Goal: Information Seeking & Learning: Learn about a topic

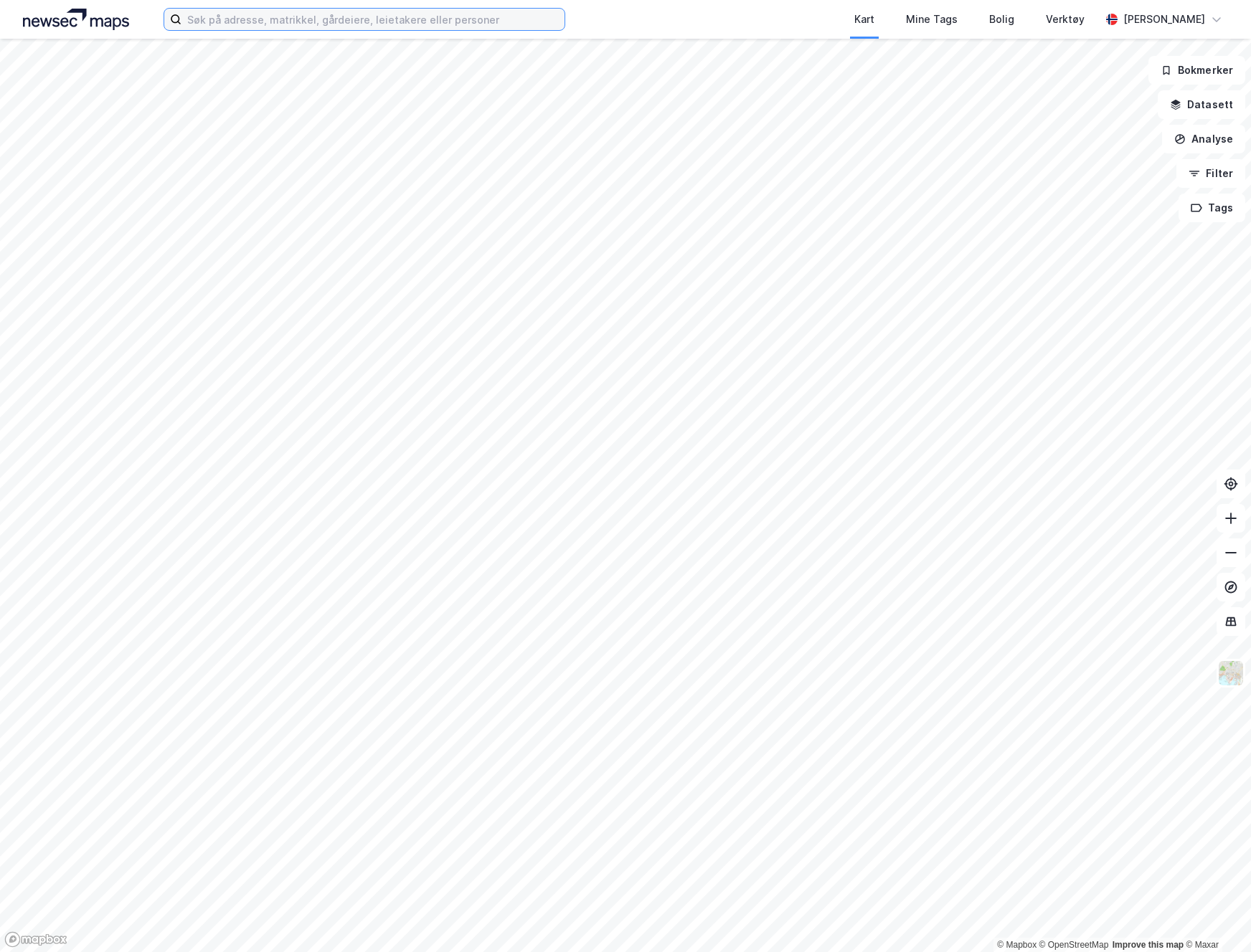
click at [337, 18] on input at bounding box center [373, 19] width 383 height 21
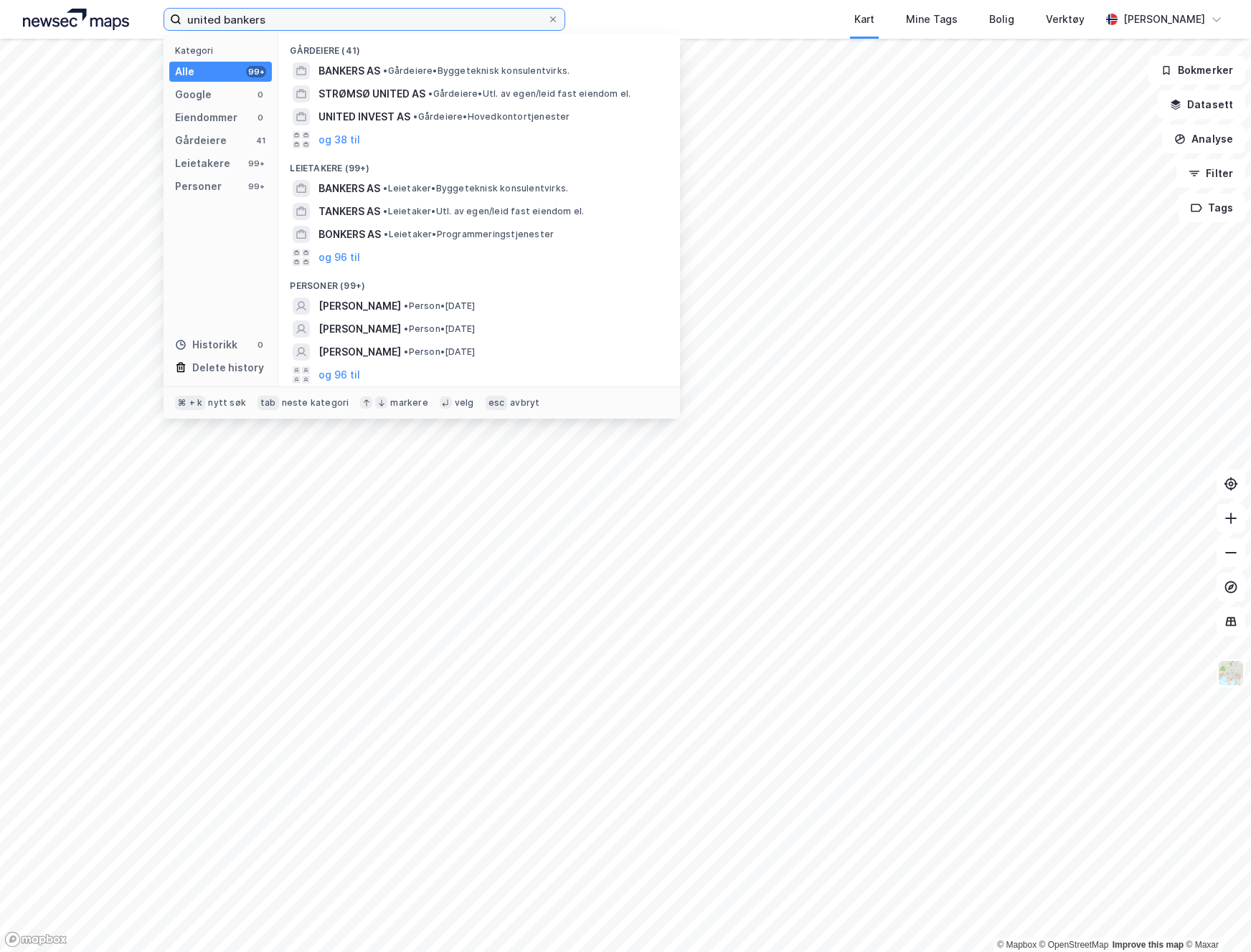
click at [452, 26] on input "united bankers" at bounding box center [364, 19] width 366 height 21
drag, startPoint x: 435, startPoint y: 23, endPoint x: 85, endPoint y: 16, distance: 350.1
click at [85, 16] on div "united bankers Kategori Alle 99+ Google 0 Eiendommer 0 Gårdeiere 41 Leietakere …" at bounding box center [625, 19] width 1251 height 39
paste input "Bryggeriveien 9"
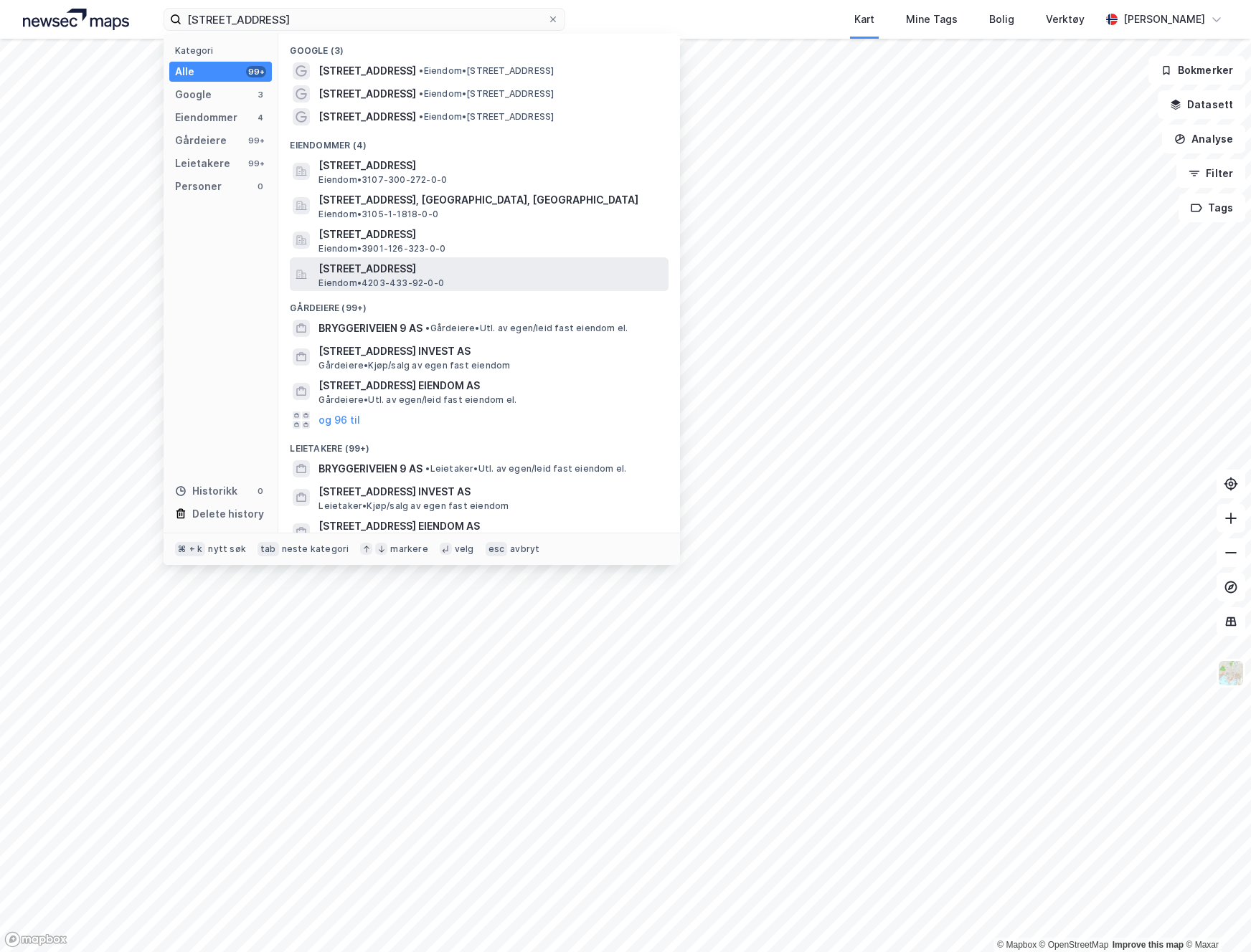
click at [431, 272] on span "Bryggeriveien 9, 4848, ARENDAL, ARENDAL" at bounding box center [491, 268] width 344 height 17
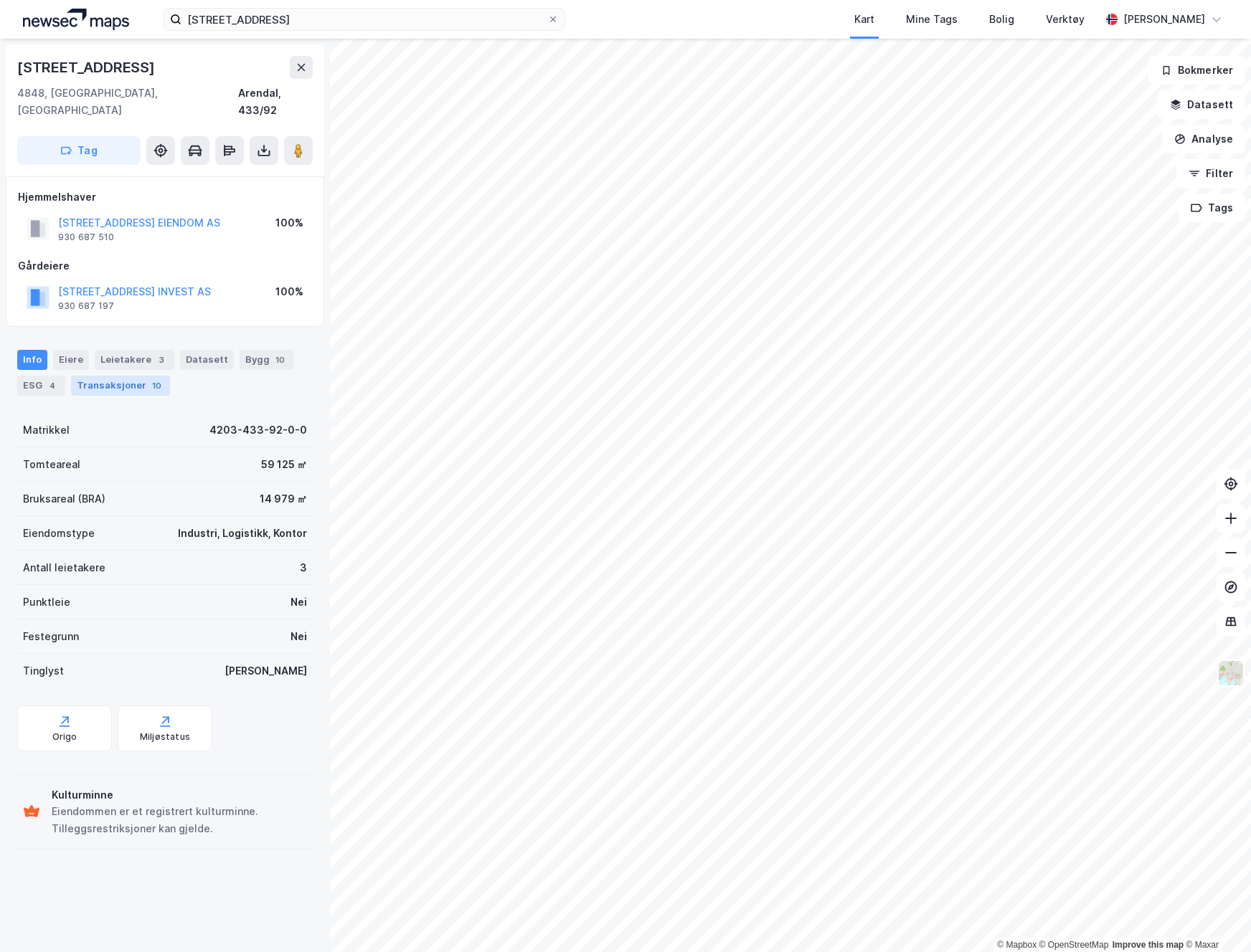
click at [113, 376] on div "Transaksjoner 10" at bounding box center [120, 385] width 99 height 20
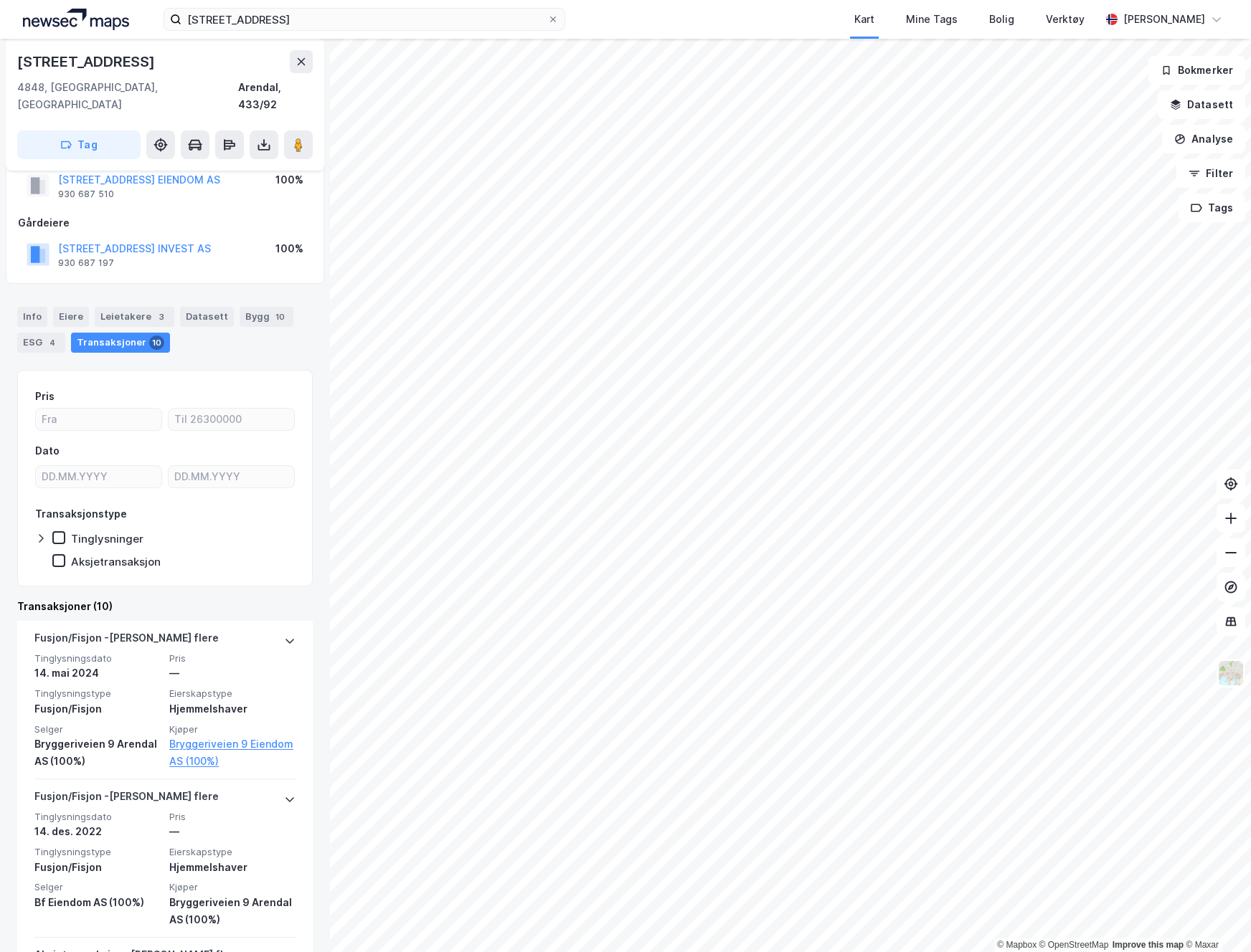
scroll to position [178, 0]
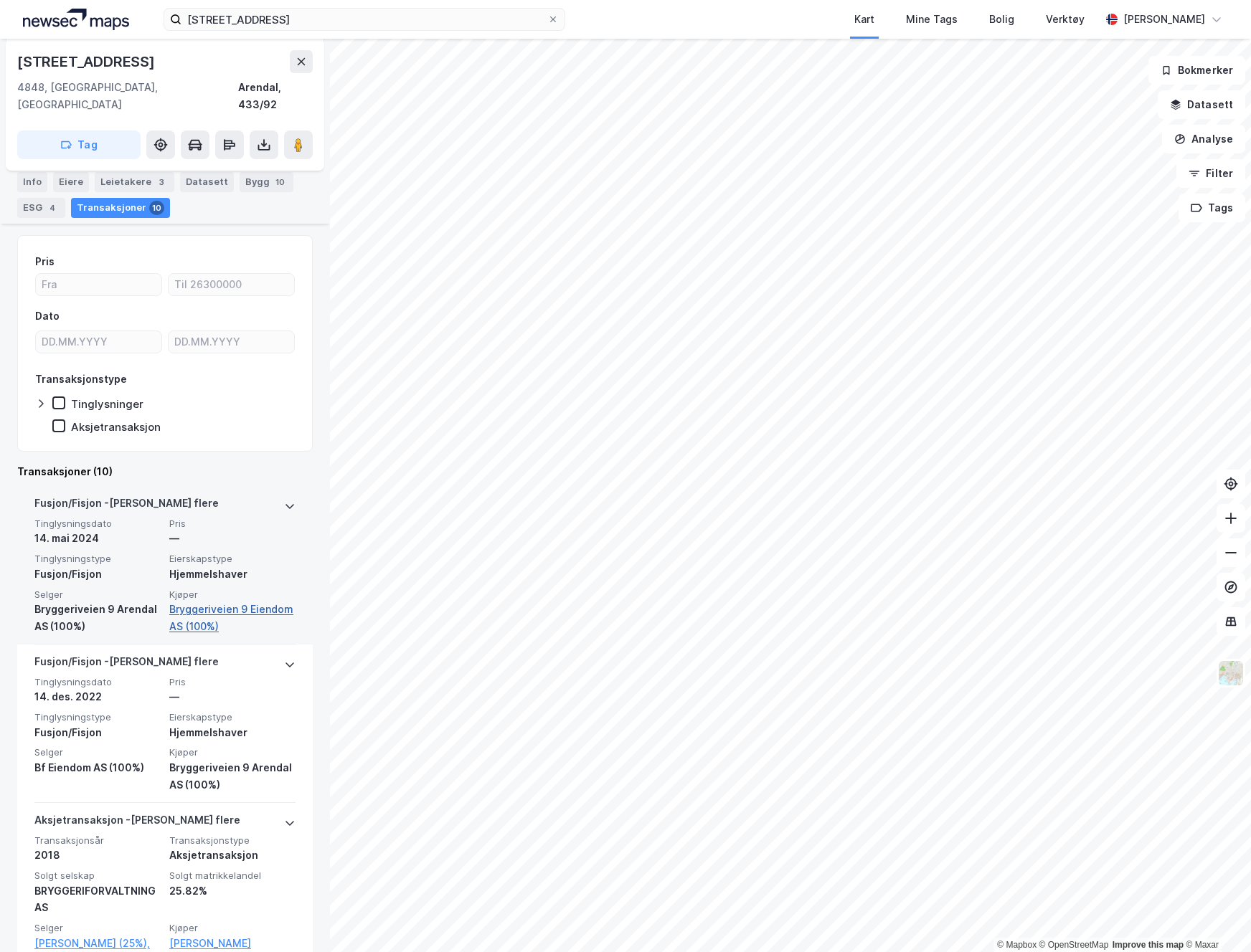
click at [218, 601] on link "Bryggeriveien 9 Eiendom AS (100%)" at bounding box center [232, 618] width 127 height 35
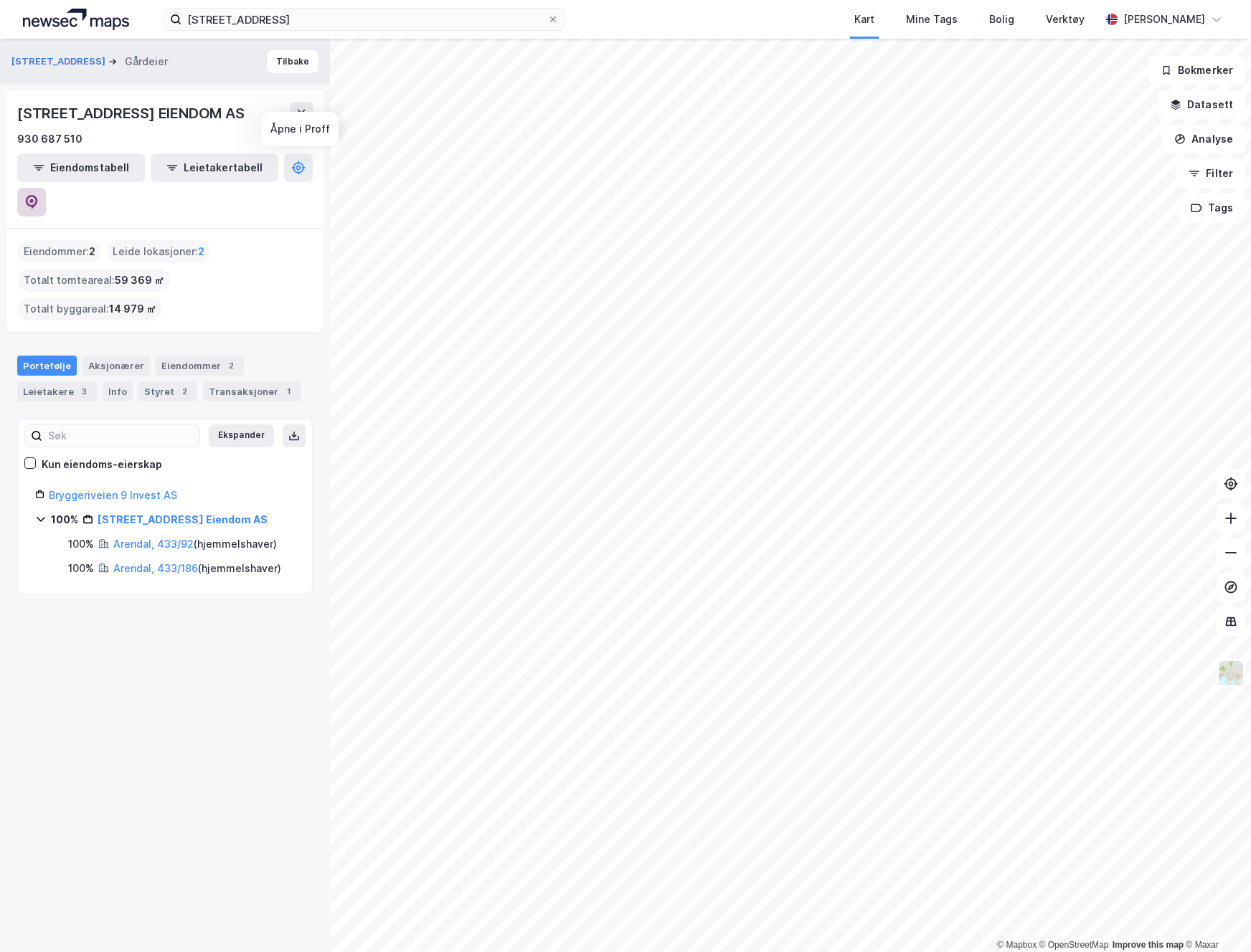
click at [38, 195] on icon at bounding box center [32, 202] width 13 height 14
click at [391, 7] on div "Bryggeriveien 9 Kart Mine Tags Bolig Verktøy Alexander Bjørgan" at bounding box center [625, 19] width 1251 height 39
click at [384, 16] on input "Bryggeriveien 9" at bounding box center [364, 19] width 366 height 21
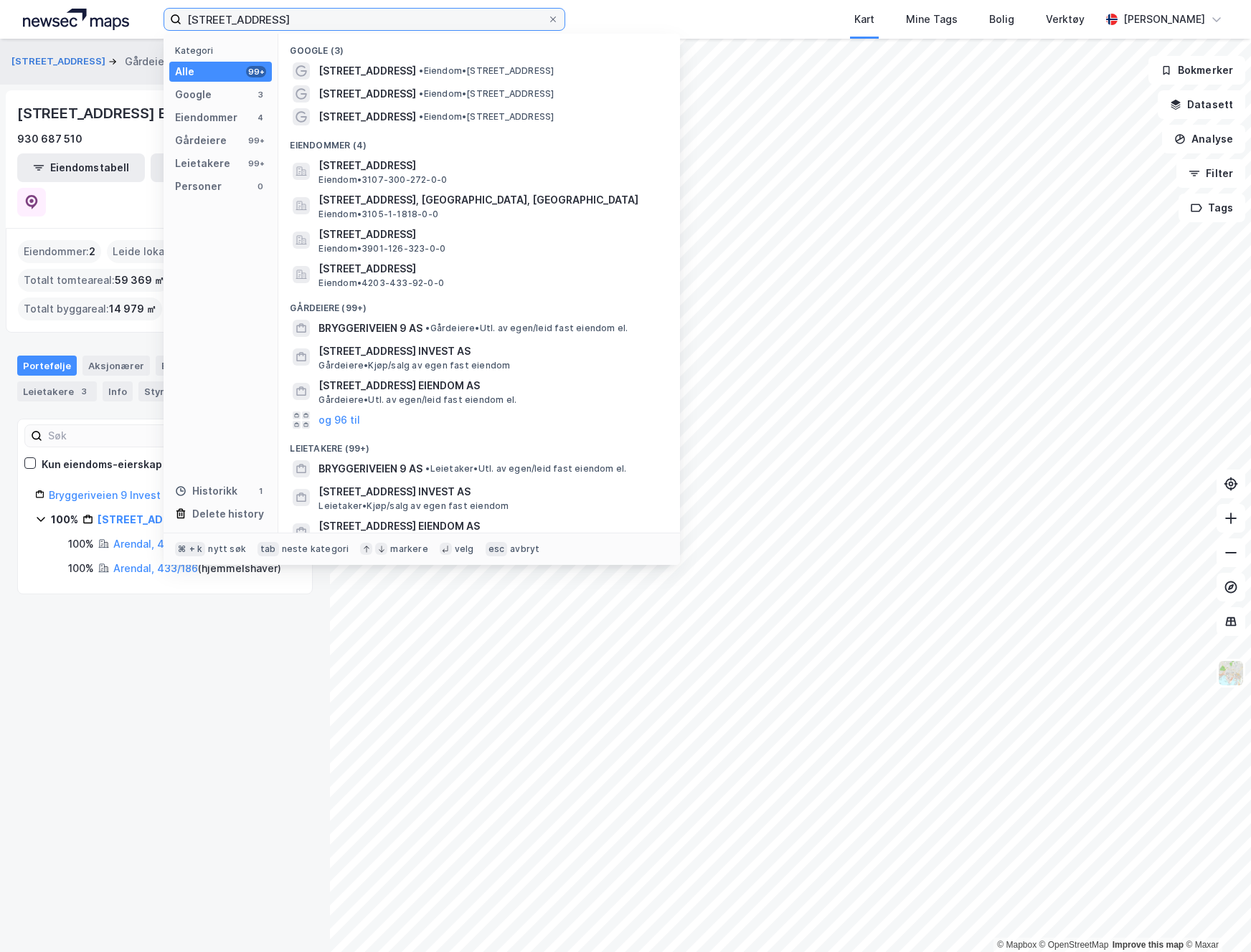
drag, startPoint x: 309, startPoint y: 21, endPoint x: 61, endPoint y: -7, distance: 249.6
click at [61, 0] on html "Bryggeriveien 9 Kategori Alle 99+ Google 3 Eiendommer 4 Gårdeiere 99+ Leietaker…" at bounding box center [625, 476] width 1251 height 952
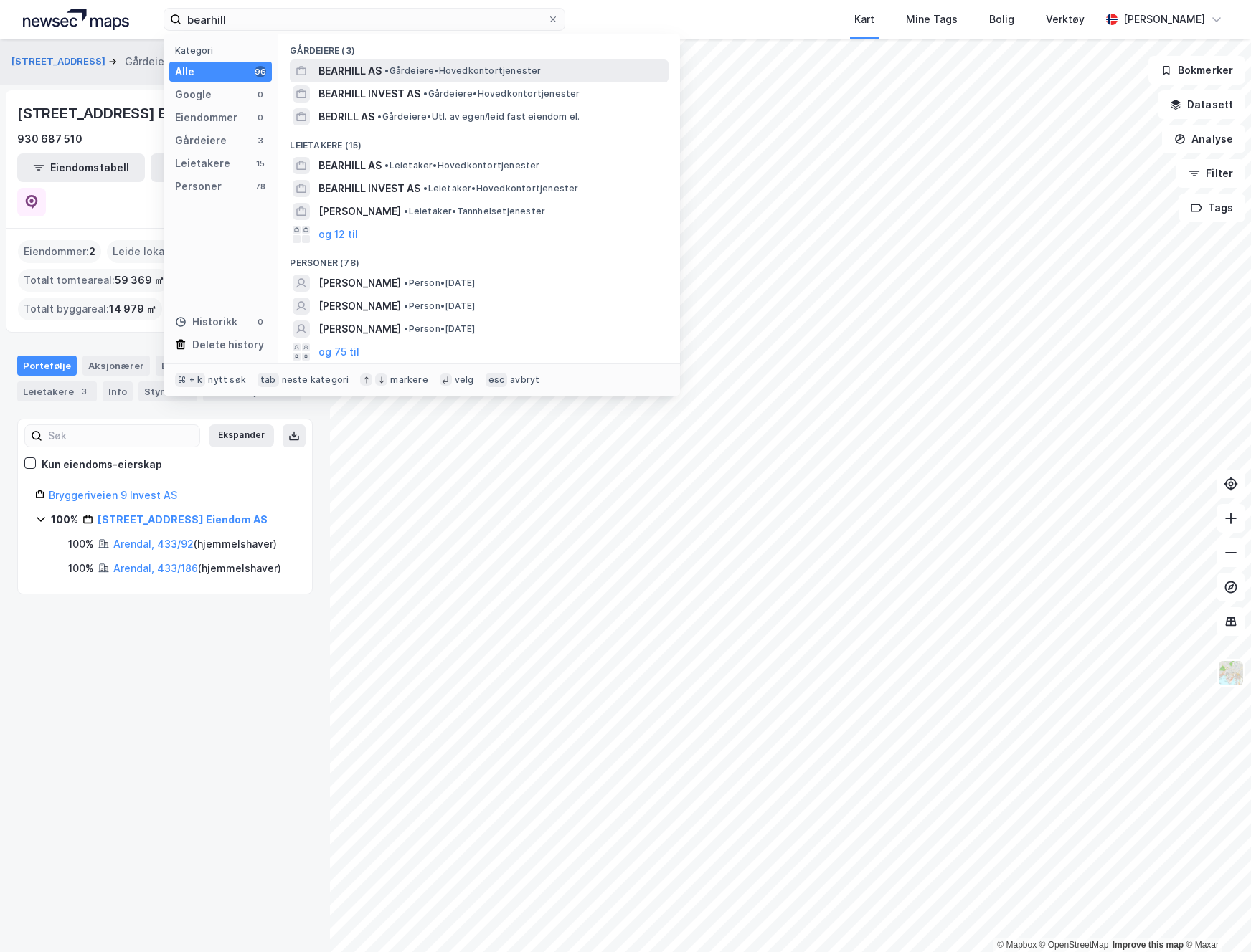
click at [366, 74] on span "BEARHILL AS" at bounding box center [350, 71] width 63 height 17
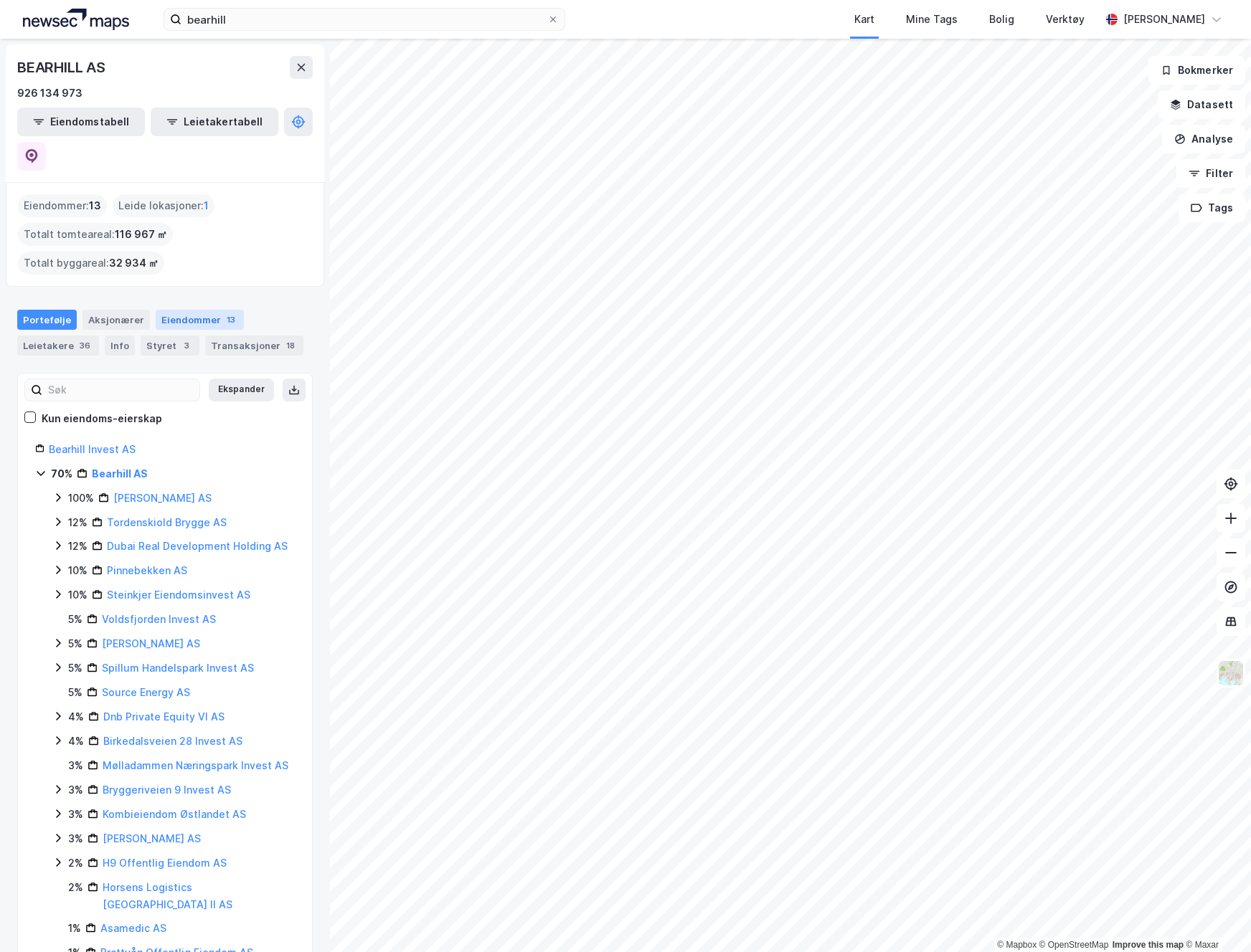
click at [211, 310] on div "Eiendommer 13" at bounding box center [199, 320] width 88 height 20
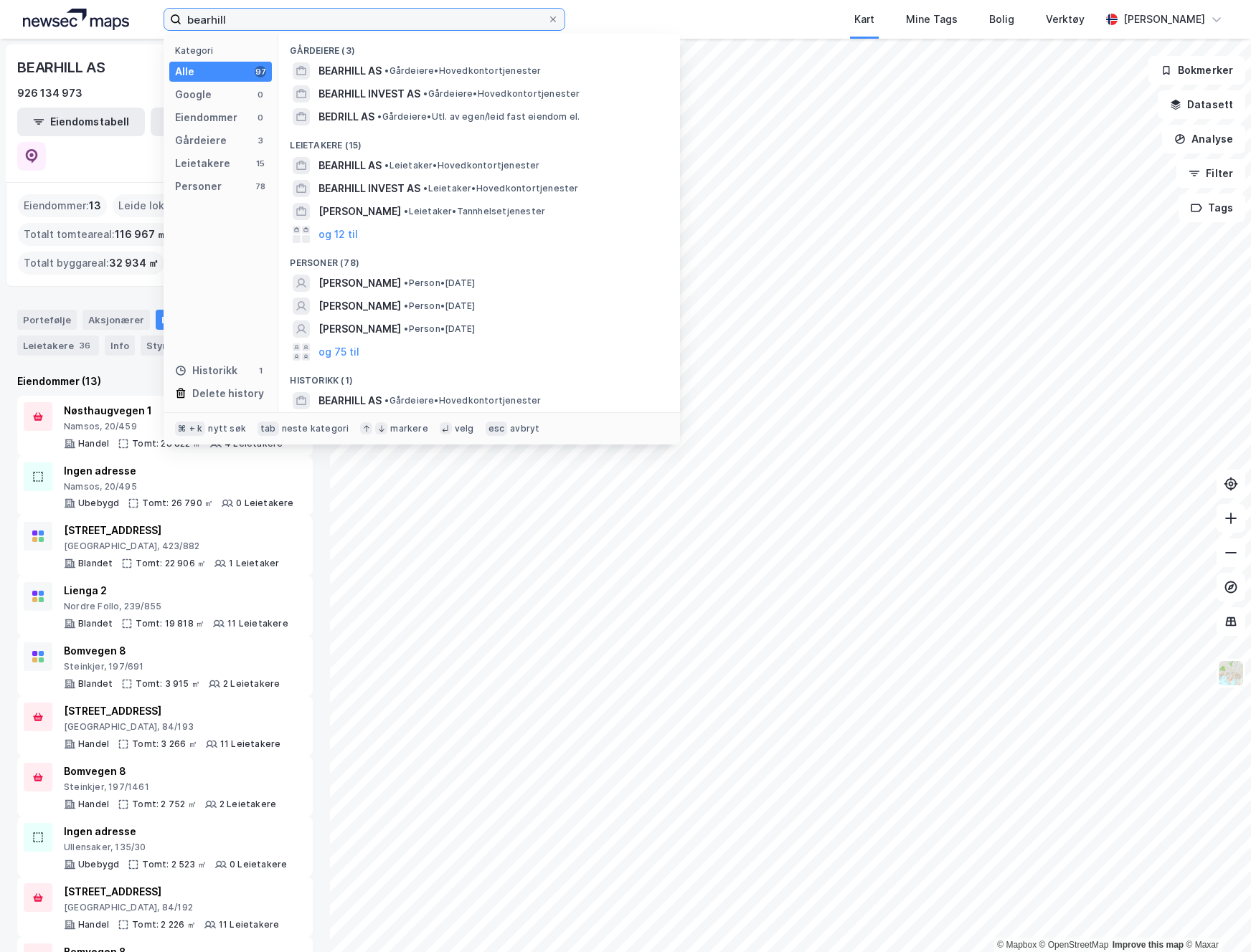
drag, startPoint x: 263, startPoint y: 22, endPoint x: 100, endPoint y: 23, distance: 163.0
click at [101, 23] on div "bearhill Kategori Alle 97 Google 0 Eiendommer 0 Gårdeiere 3 Leietakere 15 Perso…" at bounding box center [625, 19] width 1251 height 39
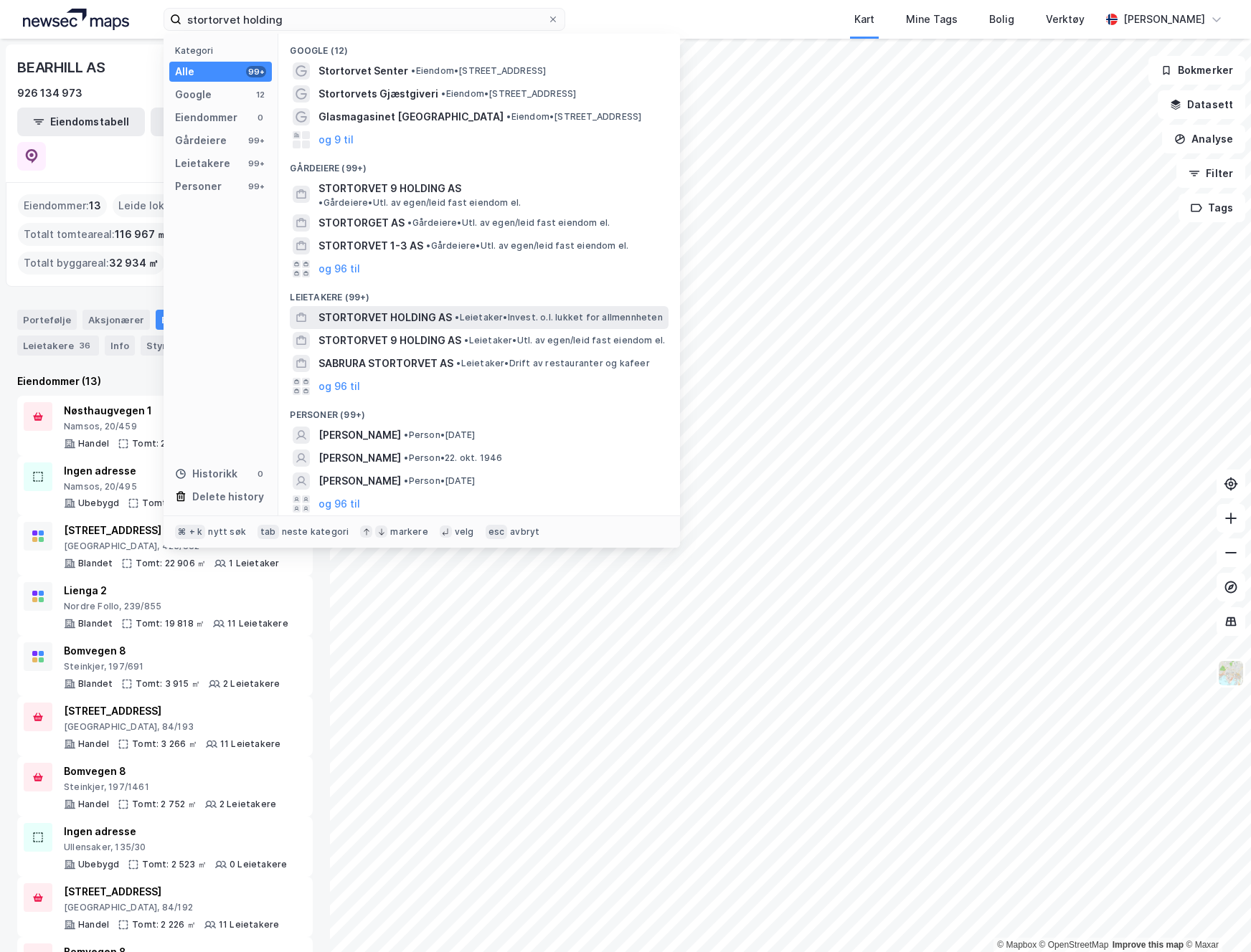
click at [372, 309] on span "STORTORVET HOLDING AS" at bounding box center [385, 318] width 133 height 17
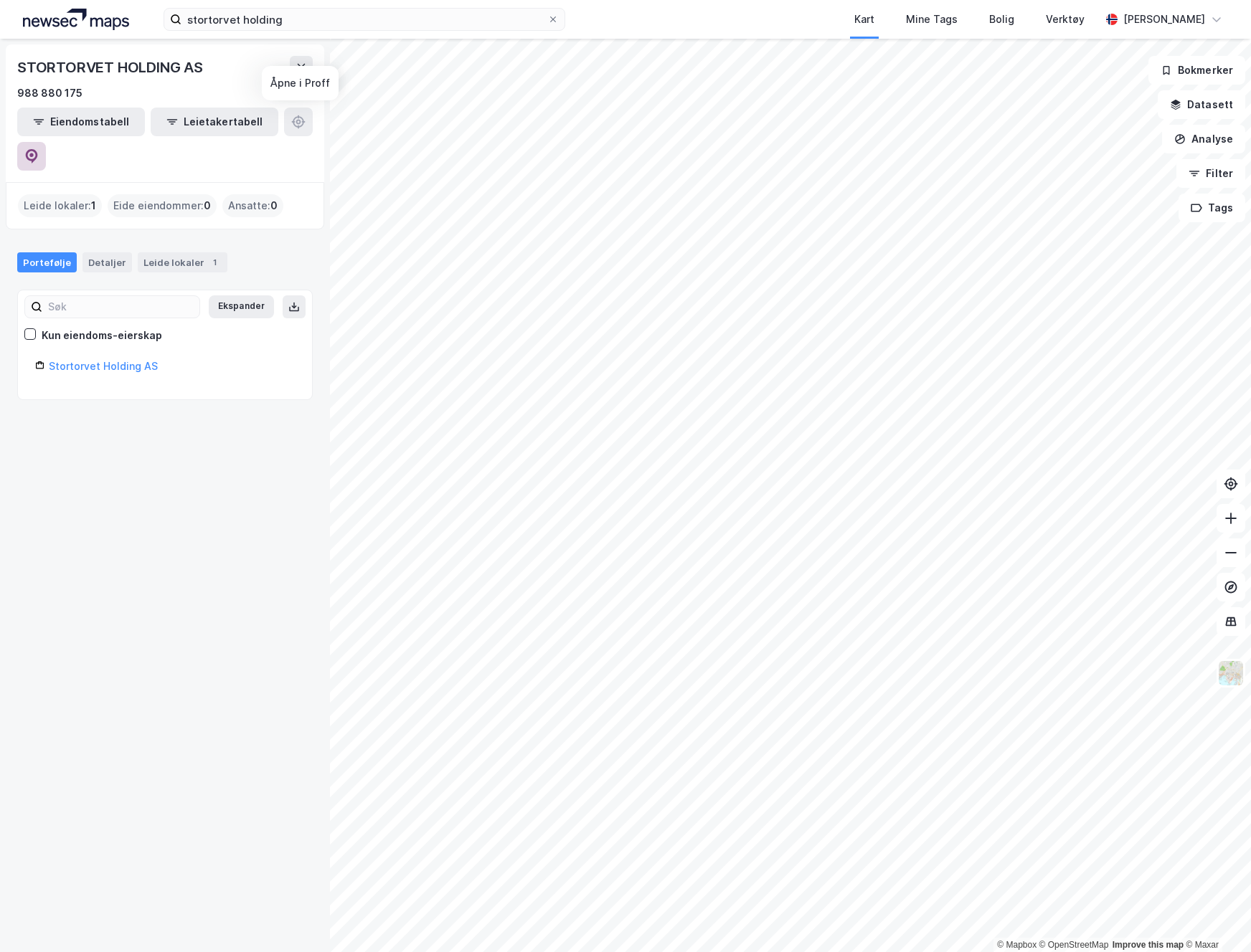
click at [39, 149] on icon at bounding box center [31, 155] width 14 height 14
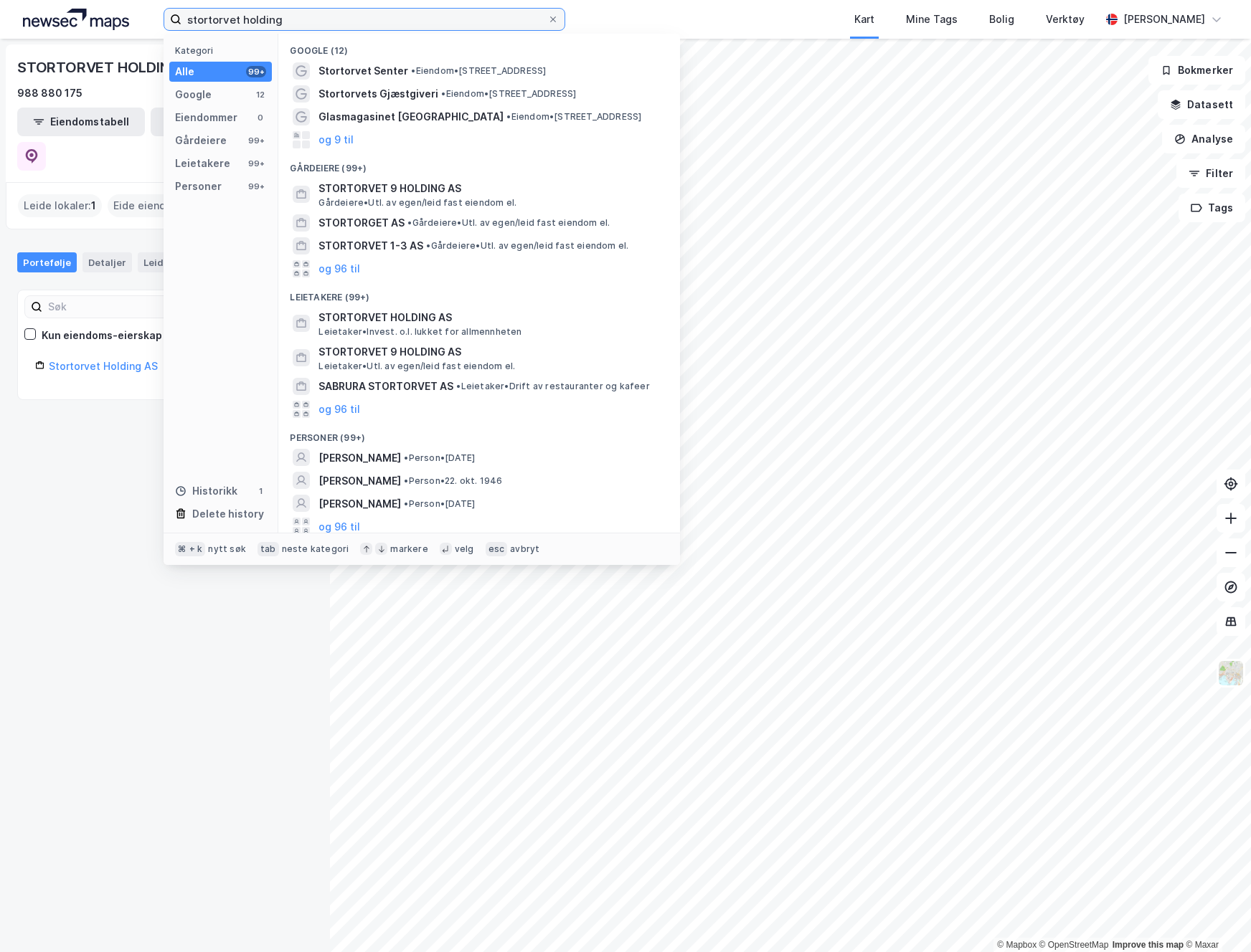
drag, startPoint x: 297, startPoint y: 23, endPoint x: 48, endPoint y: -1, distance: 250.2
click at [48, 0] on html "stortorvet holding Kategori Alle 99+ Google 12 Eiendommer 0 Gårdeiere 99+ Leiet…" at bounding box center [625, 476] width 1251 height 952
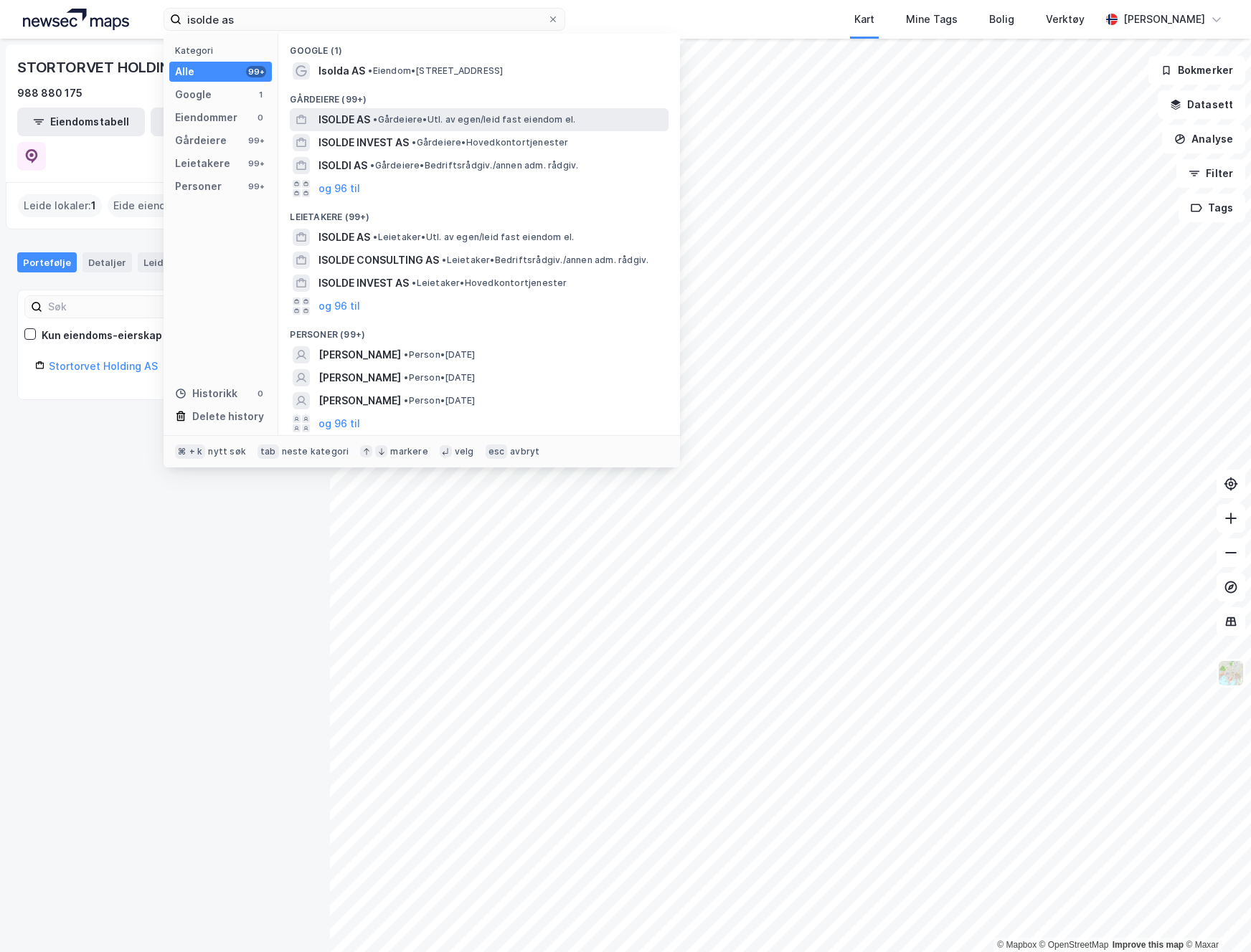
click at [344, 121] on span "ISOLDE AS" at bounding box center [344, 120] width 51 height 17
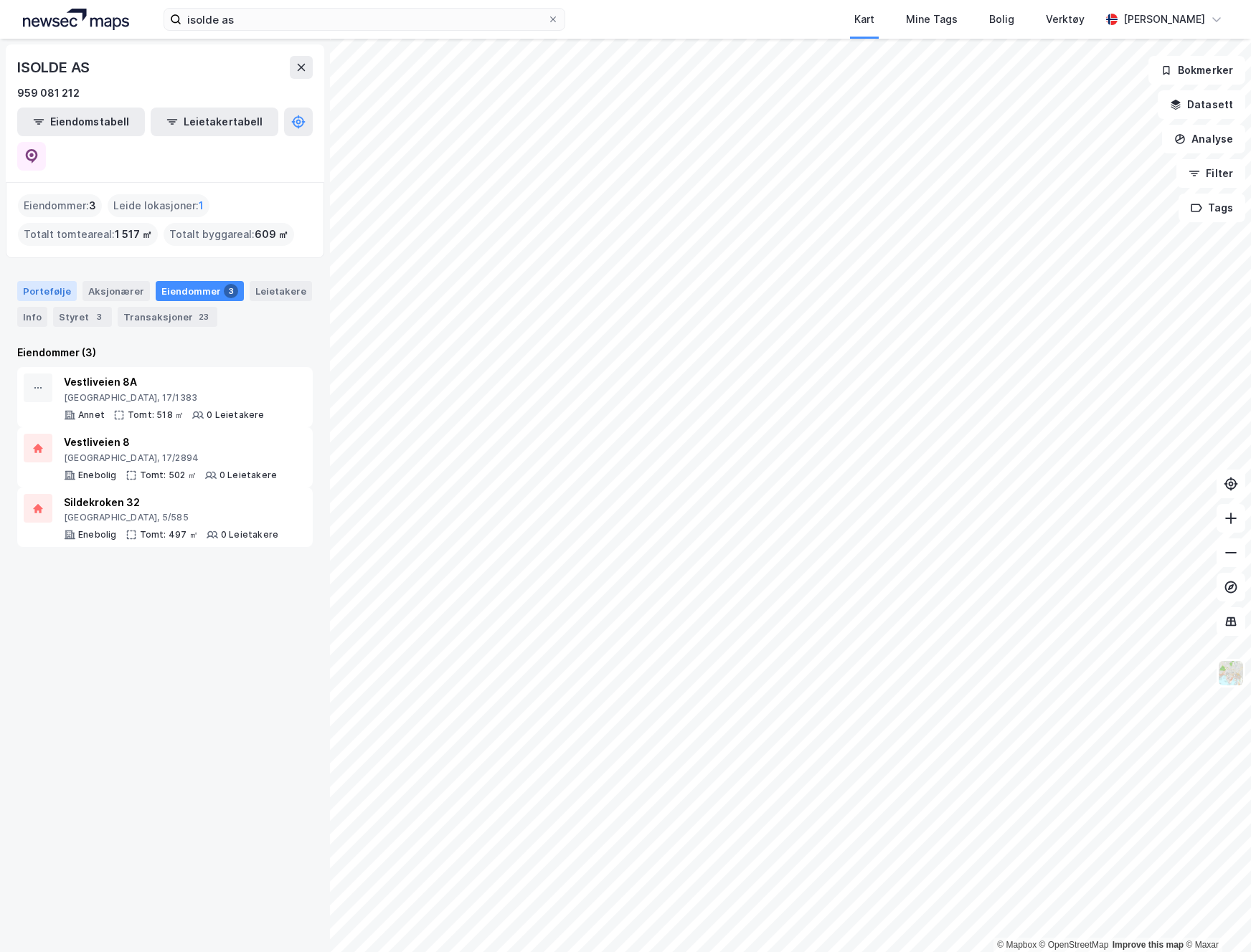
click at [42, 281] on div "Portefølje" at bounding box center [47, 291] width 60 height 20
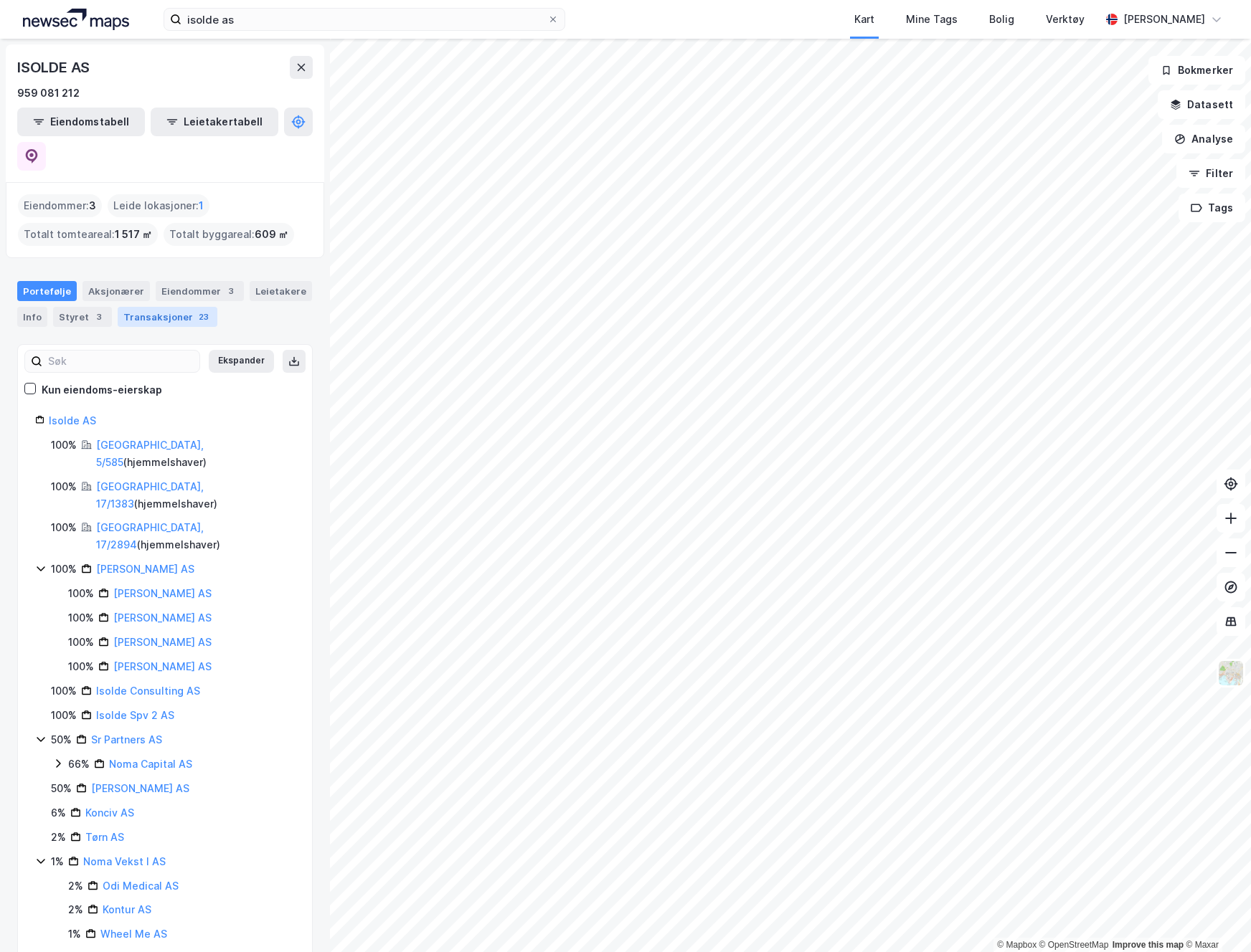
click at [183, 307] on div "Transaksjoner 23" at bounding box center [167, 317] width 100 height 20
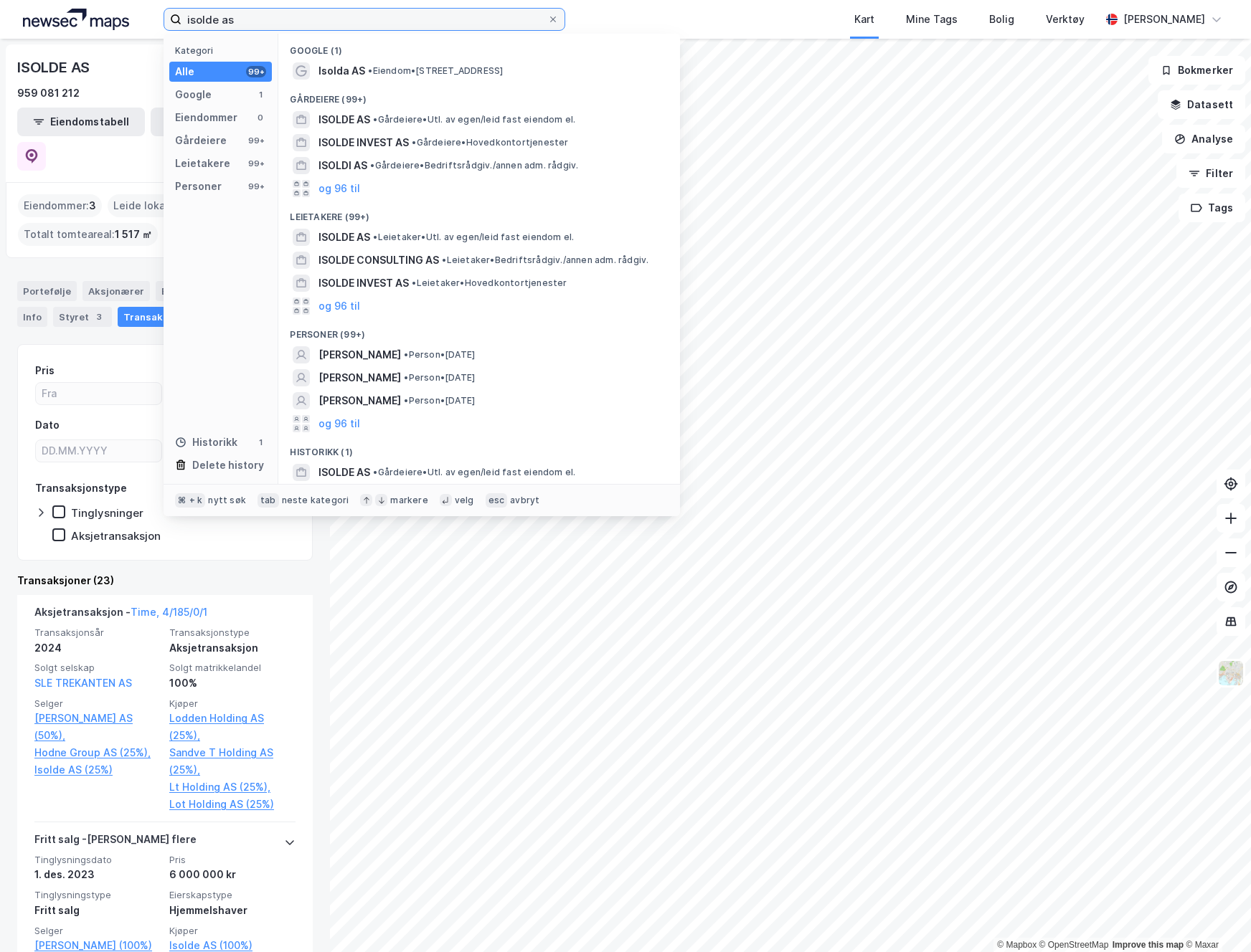
drag, startPoint x: 282, startPoint y: 22, endPoint x: 135, endPoint y: 20, distance: 147.0
click at [136, 21] on div "isolde as Kategori Alle 99+ Google 1 Eiendommer 0 Gårdeiere 99+ Leietakere 99+ …" at bounding box center [625, 19] width 1251 height 39
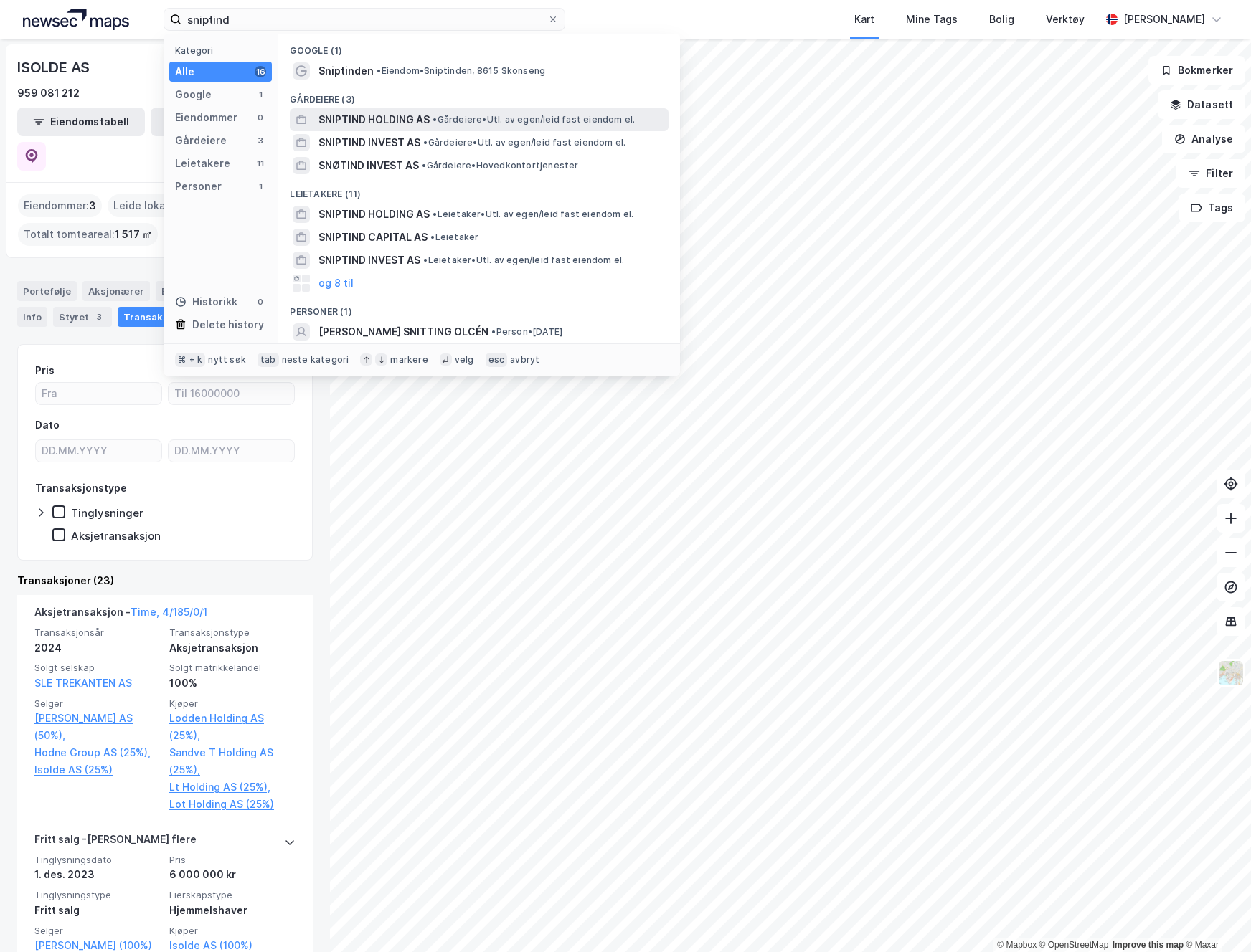
click at [392, 124] on span "SNIPTIND HOLDING AS" at bounding box center [374, 120] width 111 height 17
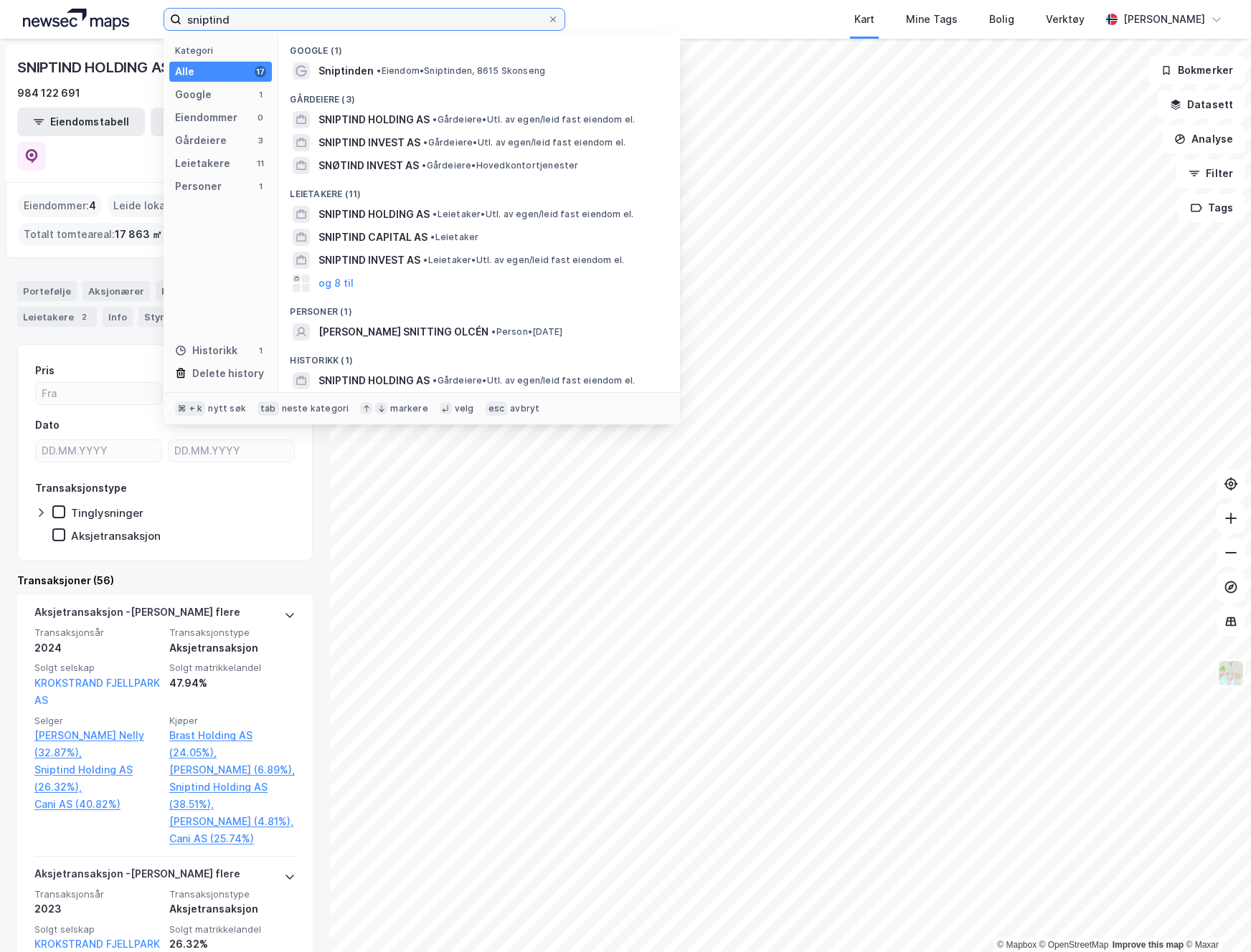
drag, startPoint x: 296, startPoint y: 25, endPoint x: 96, endPoint y: 13, distance: 200.4
click at [96, 13] on div "sniptind Kategori Alle 17 Google 1 Eiendommer 0 Gårdeiere 3 Leietakere 11 Perso…" at bounding box center [625, 19] width 1251 height 39
paste input "Motor Trade Eiendom og Finans AS"
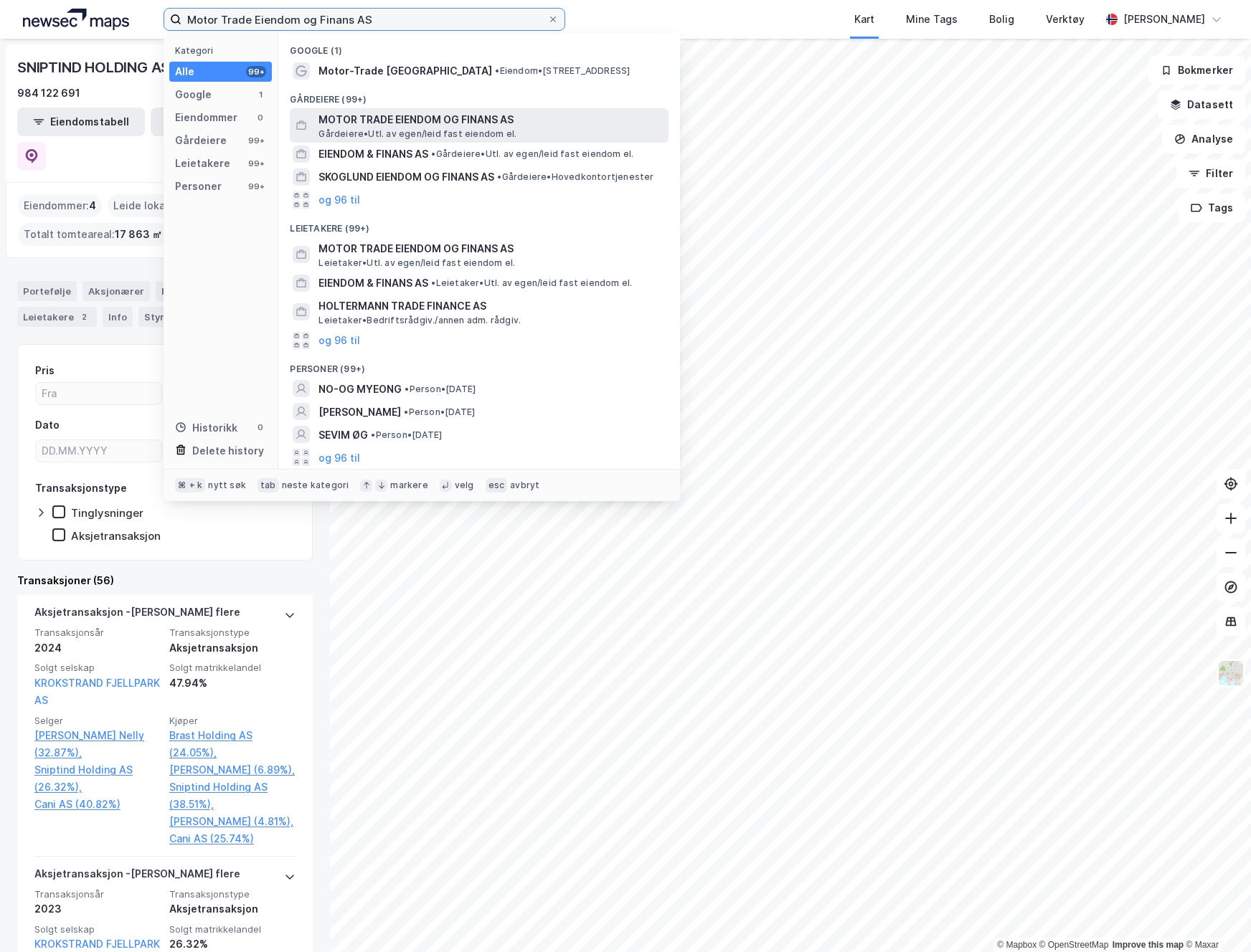
type input "Motor Trade Eiendom og Finans AS"
click at [507, 123] on span "MOTOR TRADE EIENDOM OG FINANS AS" at bounding box center [491, 120] width 344 height 17
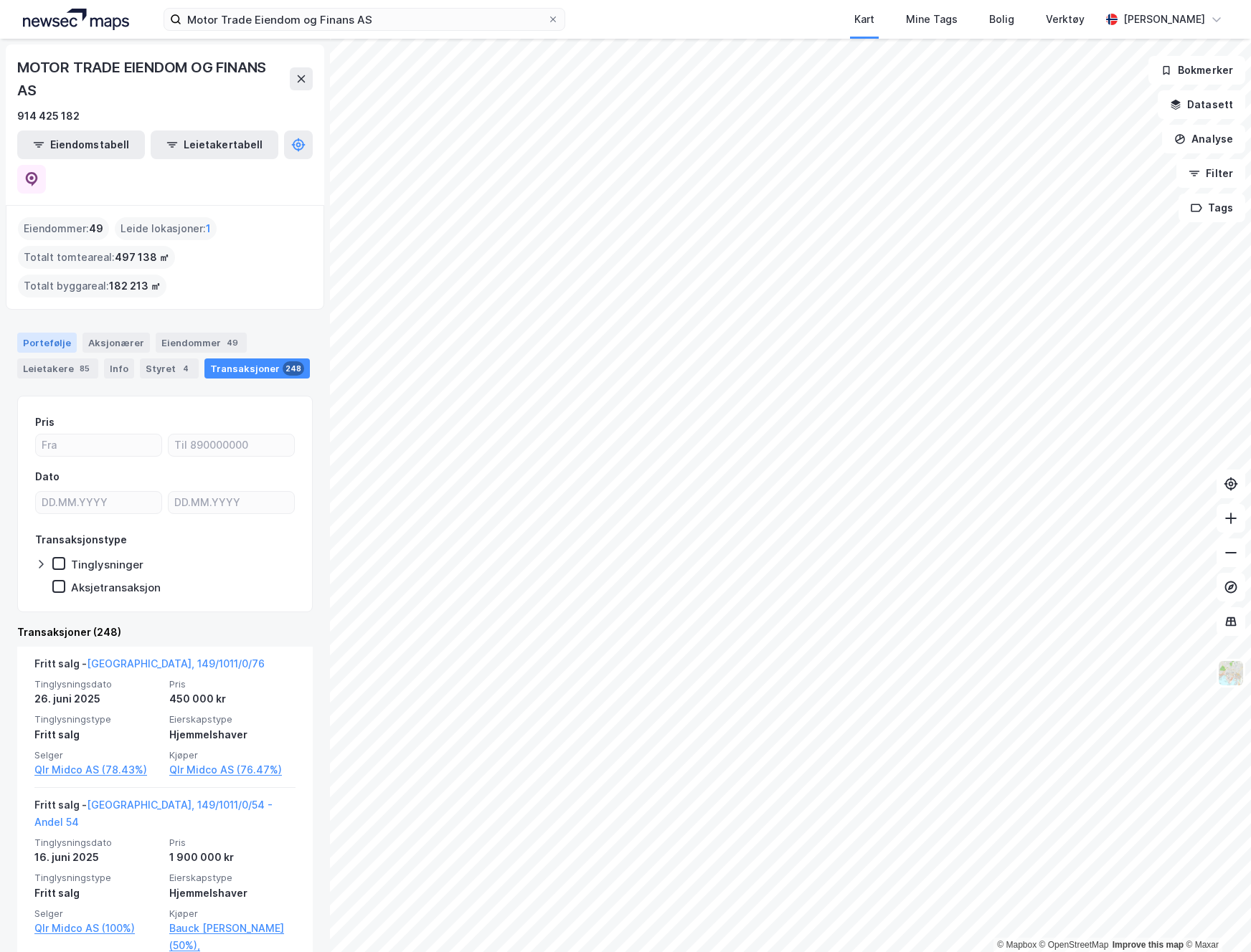
click at [62, 332] on div "Portefølje" at bounding box center [47, 342] width 60 height 20
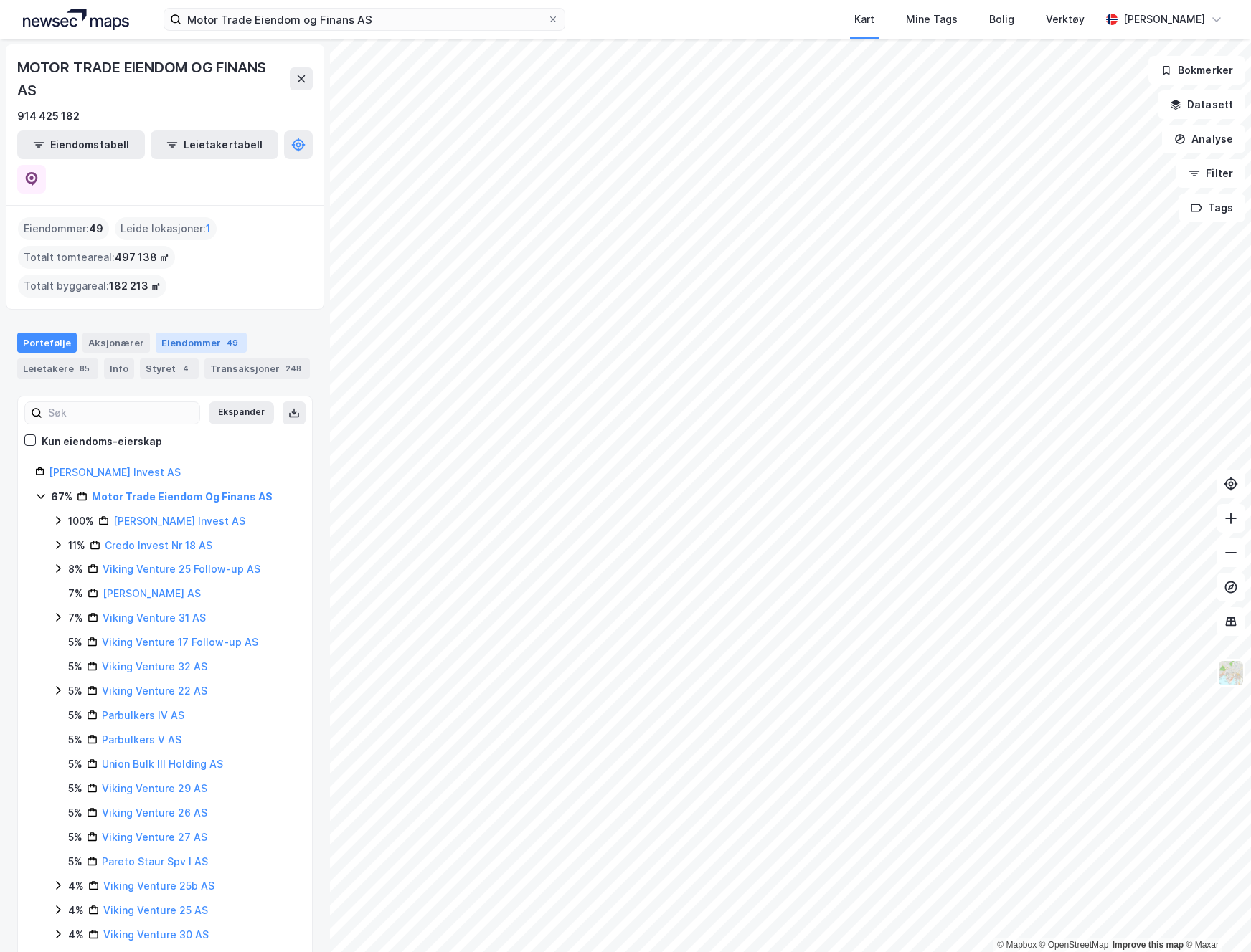
click at [179, 332] on div "Eiendommer 49" at bounding box center [201, 342] width 91 height 20
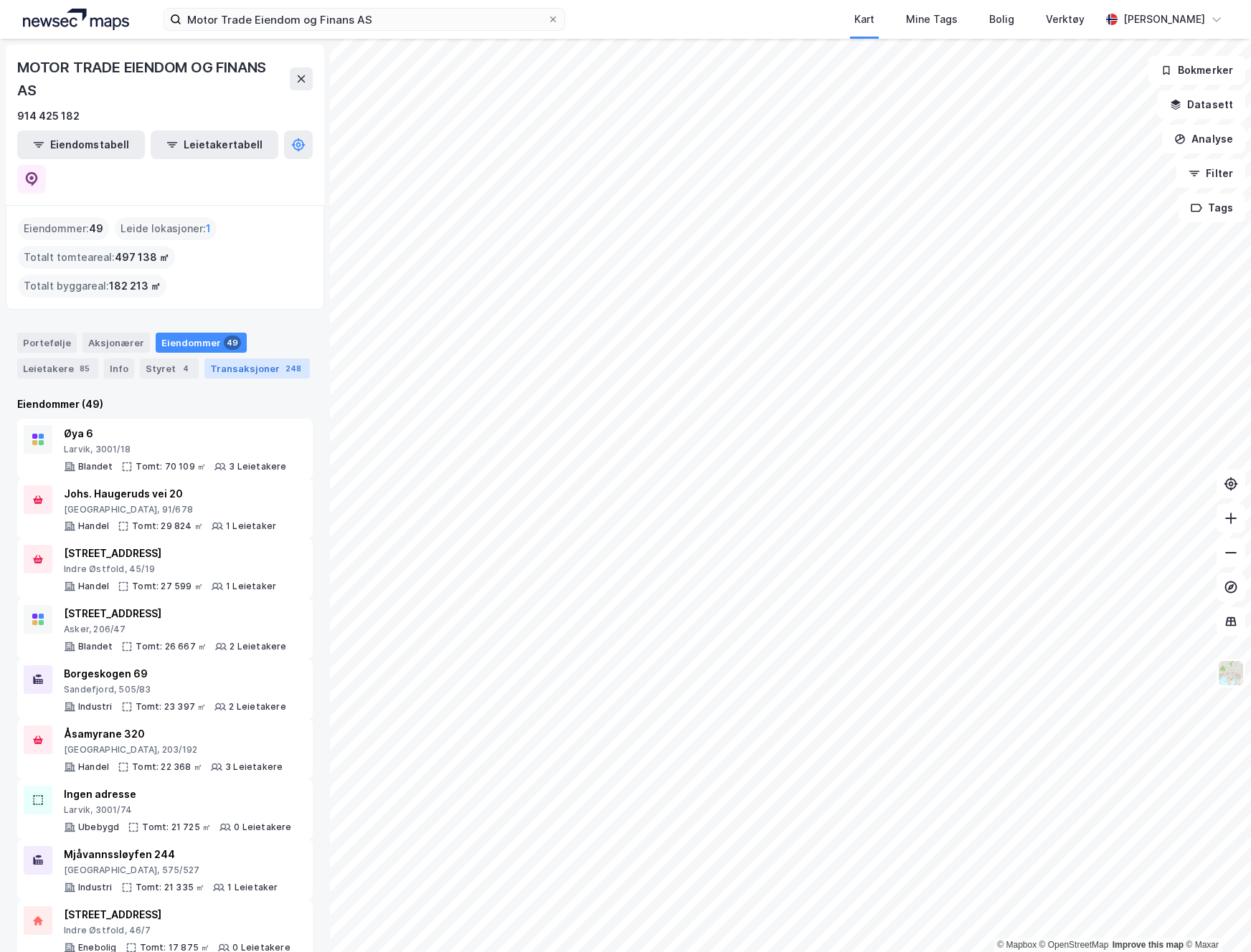
click at [232, 358] on div "Transaksjoner 248" at bounding box center [257, 368] width 105 height 20
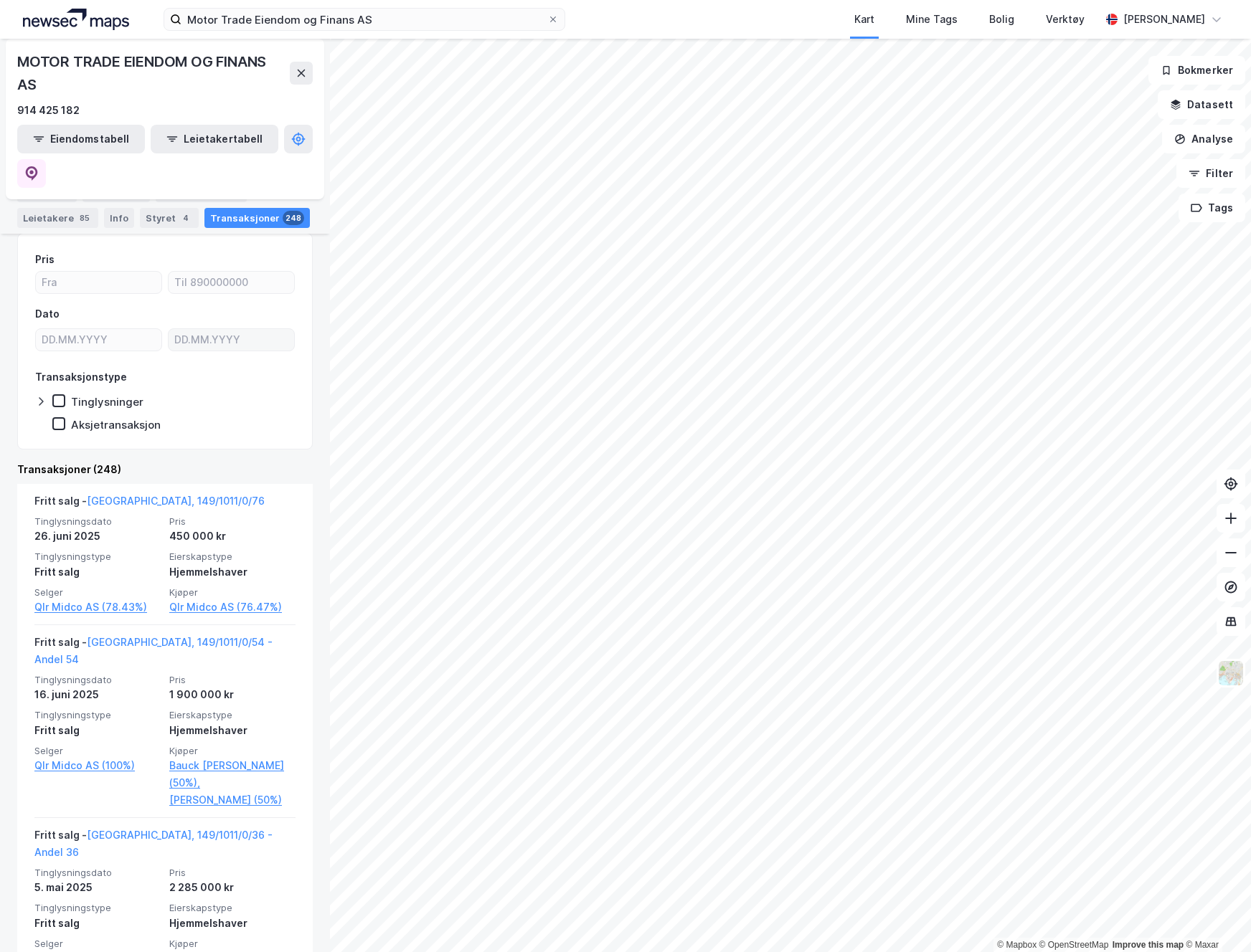
scroll to position [240, 0]
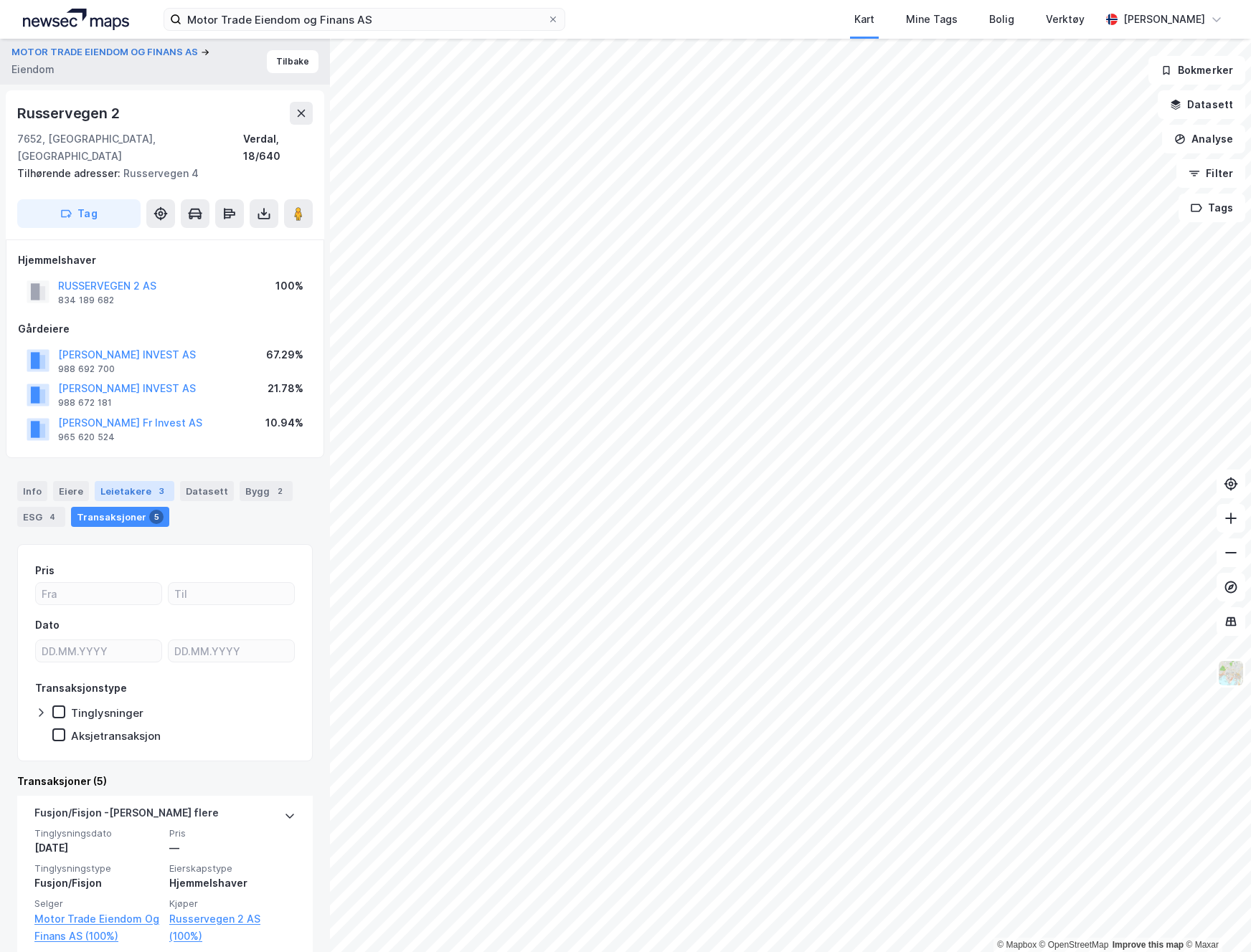
click at [125, 481] on div "Leietakere 3" at bounding box center [134, 490] width 79 height 20
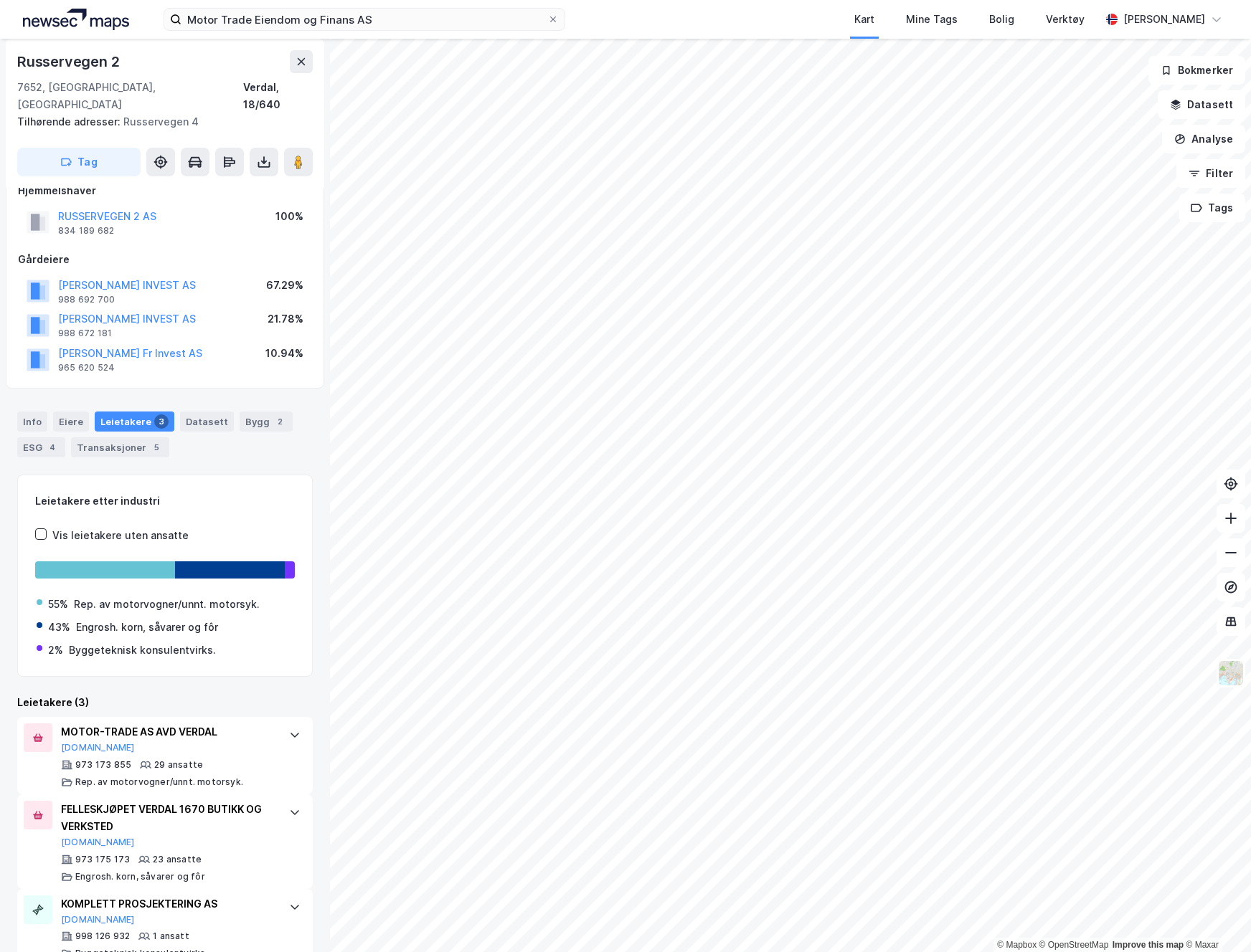
scroll to position [84, 0]
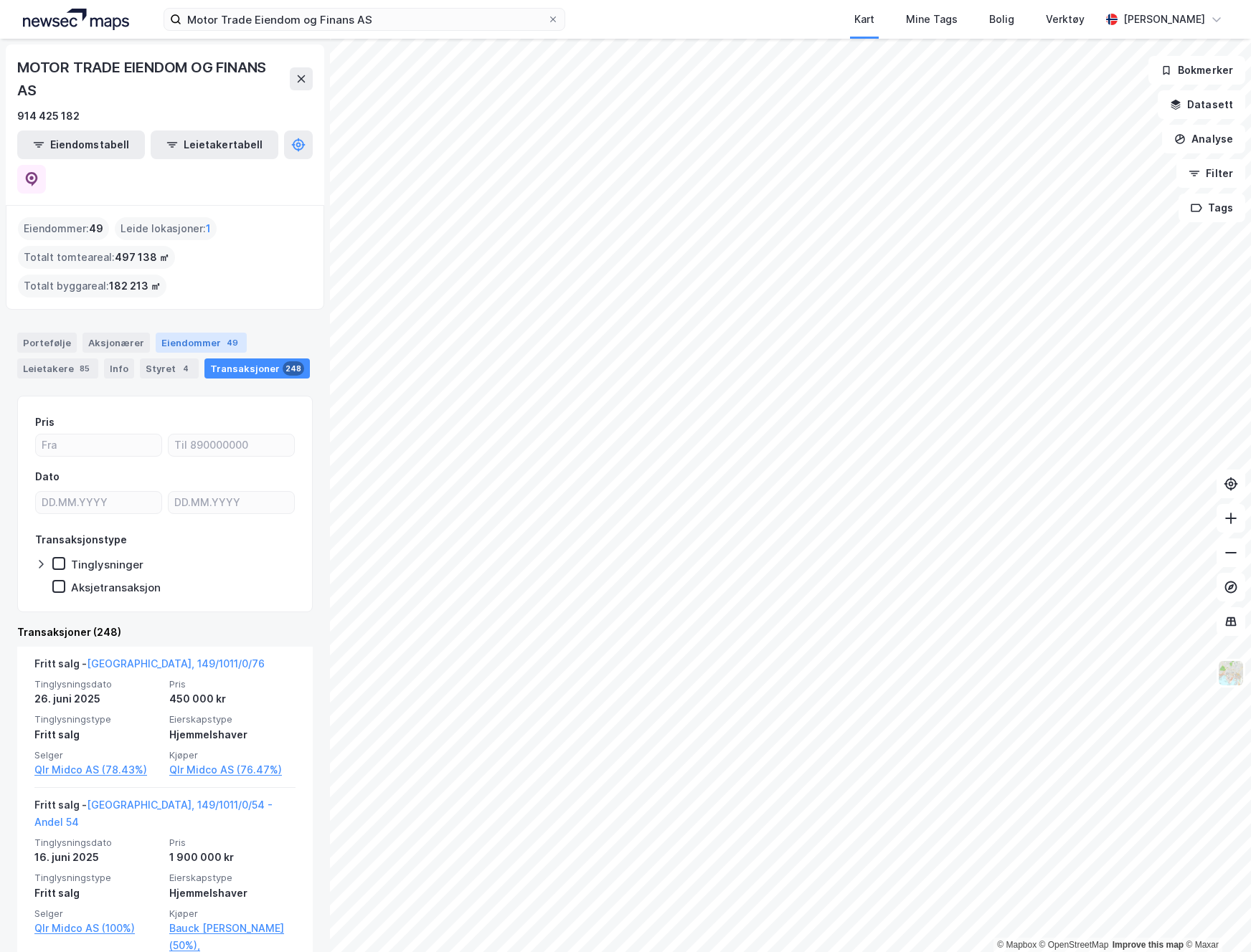
click at [199, 332] on div "Eiendommer 49" at bounding box center [201, 342] width 91 height 20
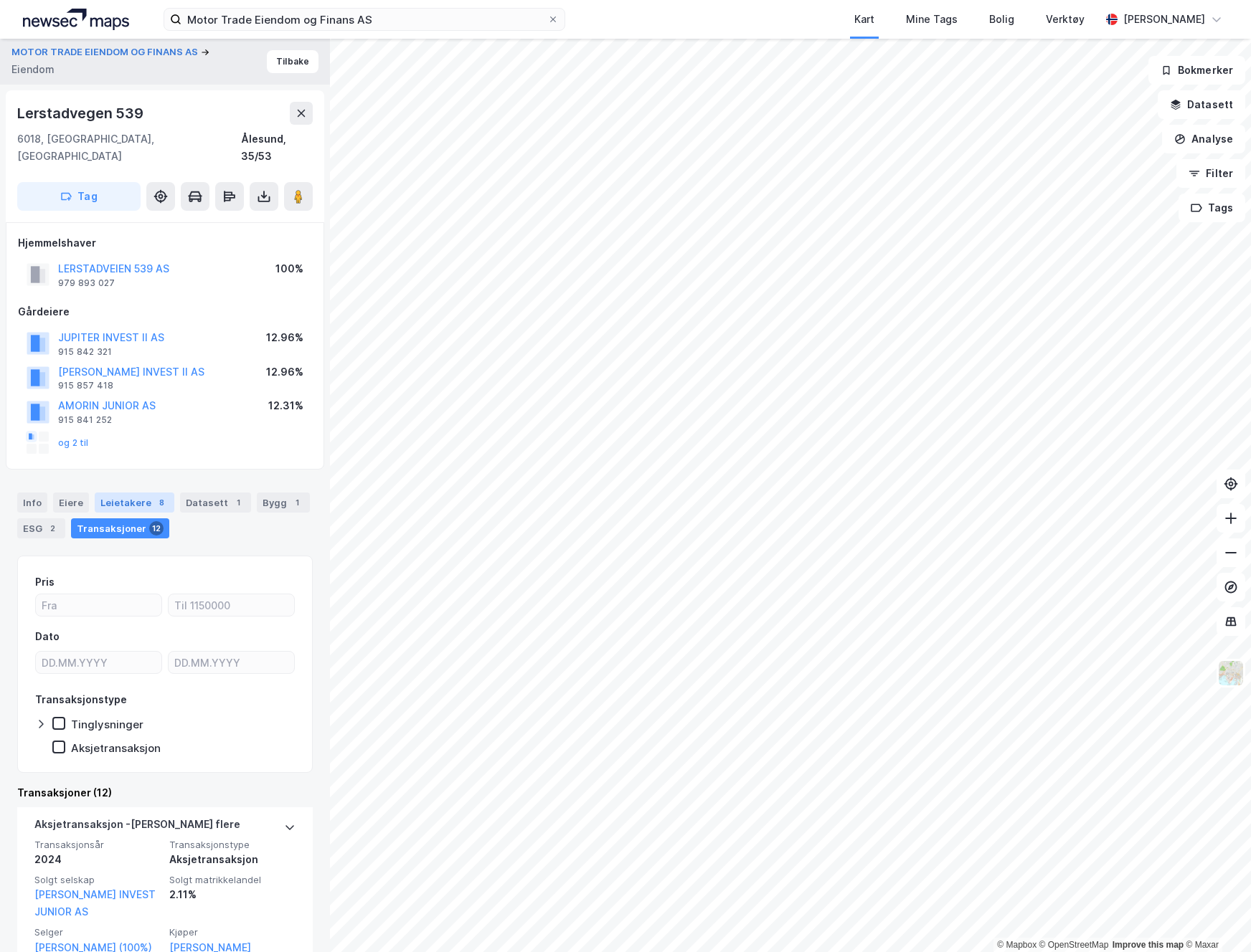
click at [141, 492] on div "Leietakere 8" at bounding box center [134, 502] width 79 height 20
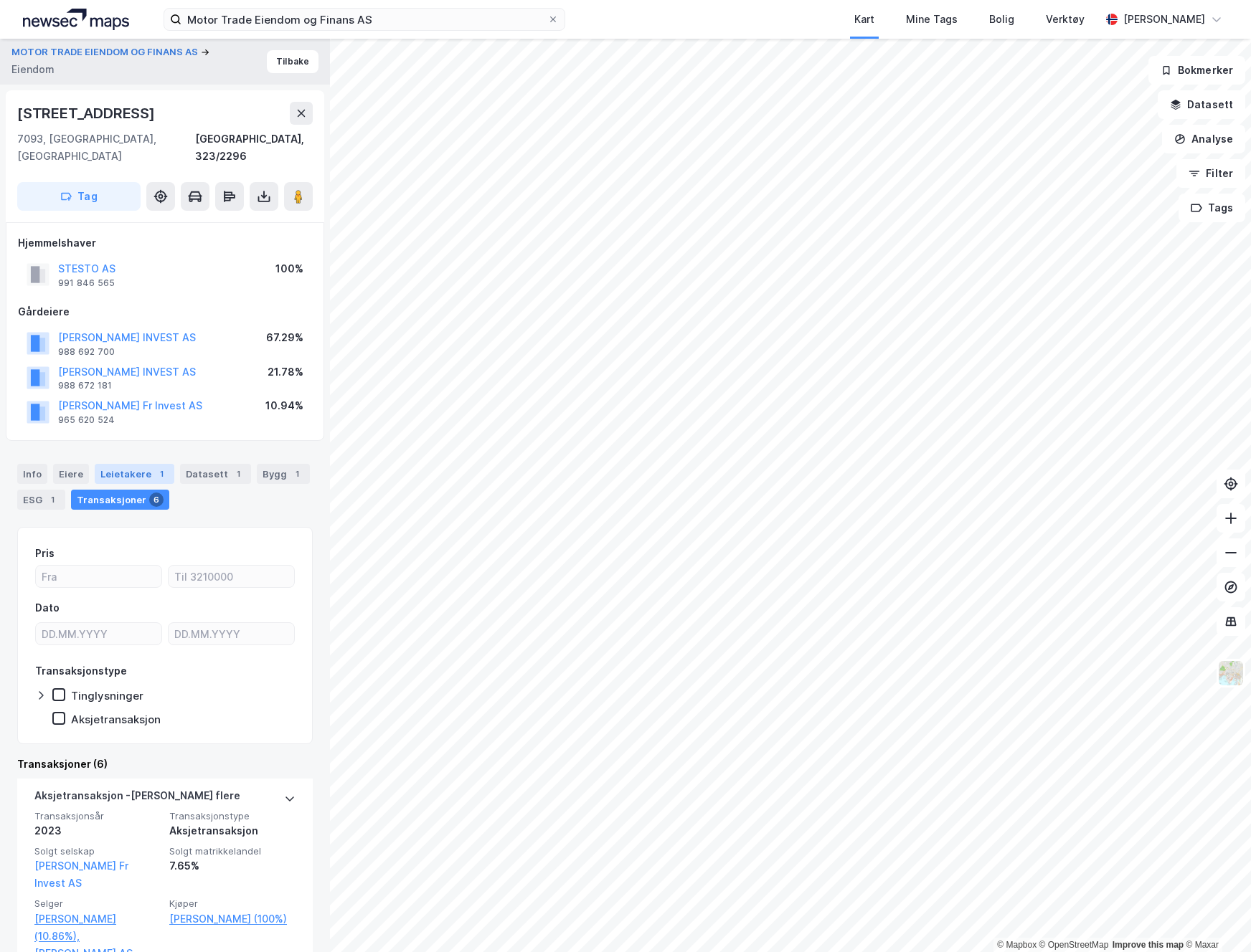
click at [126, 463] on div "Leietakere 1" at bounding box center [134, 473] width 79 height 20
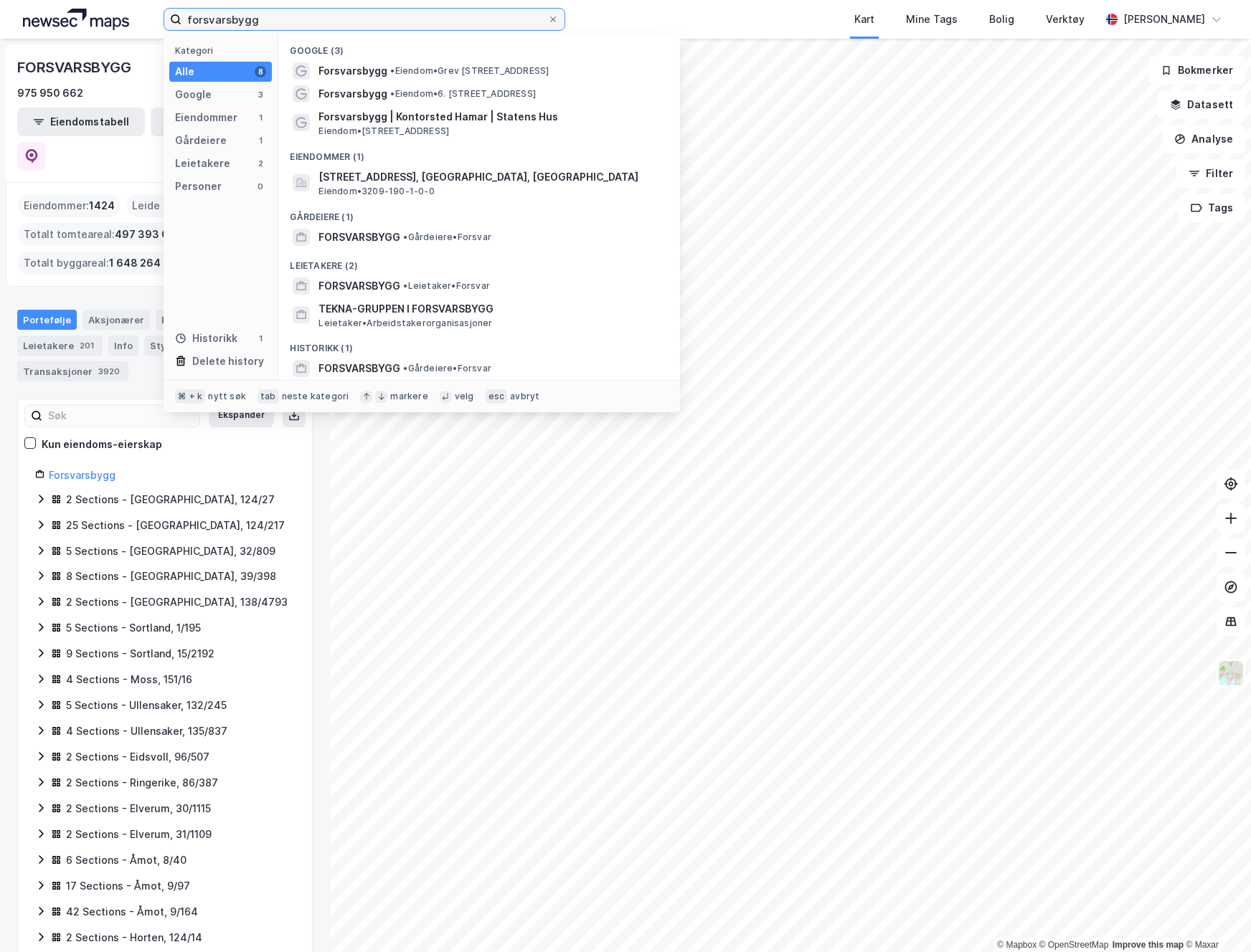
drag, startPoint x: 307, startPoint y: 18, endPoint x: -4, endPoint y: 1, distance: 311.5
click at [0, 1] on html "forsvarsbygg Kategori Alle 8 Google 3 Eiendommer 1 Gårdeiere 1 Leietakere 2 Per…" at bounding box center [625, 476] width 1251 height 952
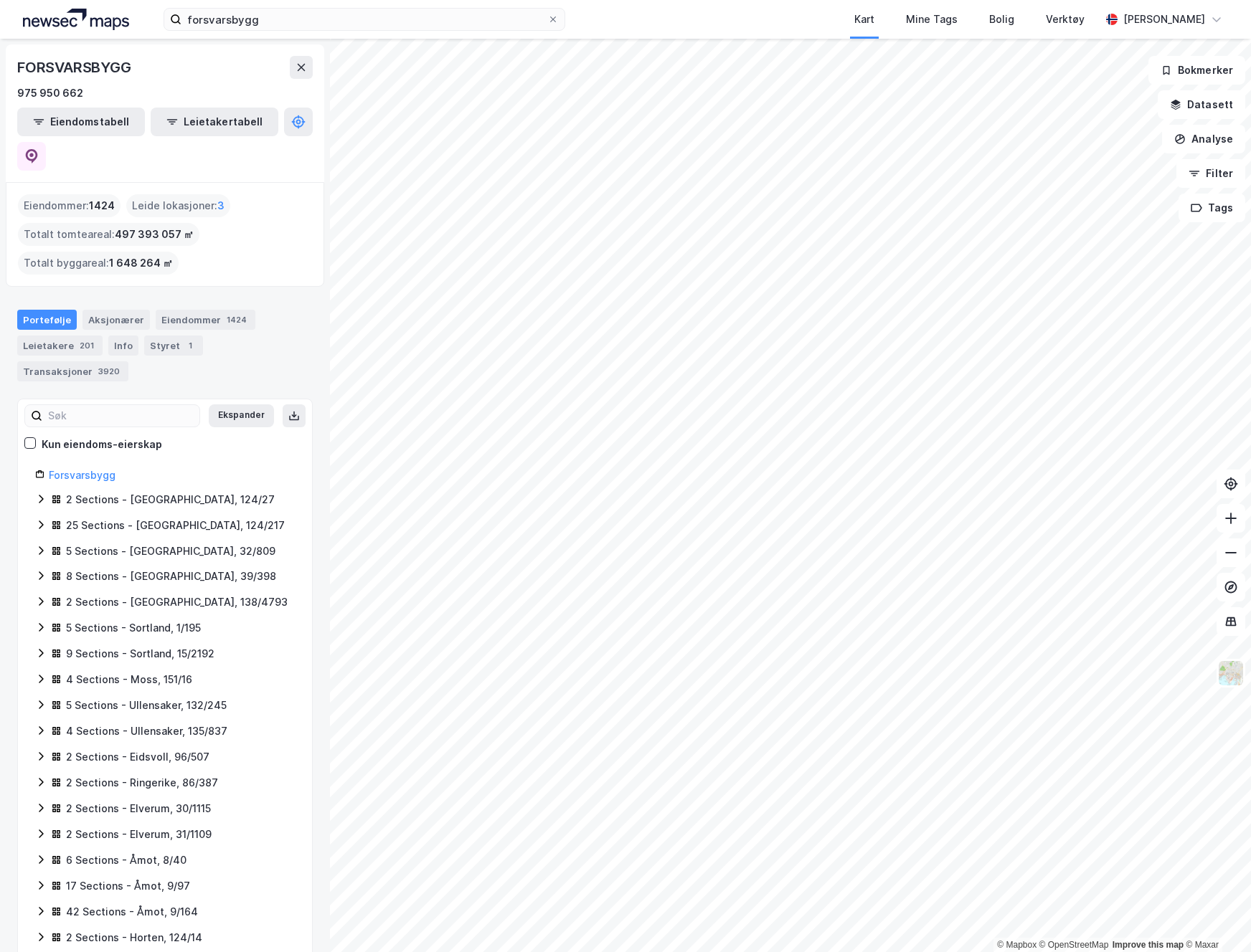
click at [682, 18] on div "Kart Mine Tags Bolig Verktøy" at bounding box center [867, 19] width 467 height 39
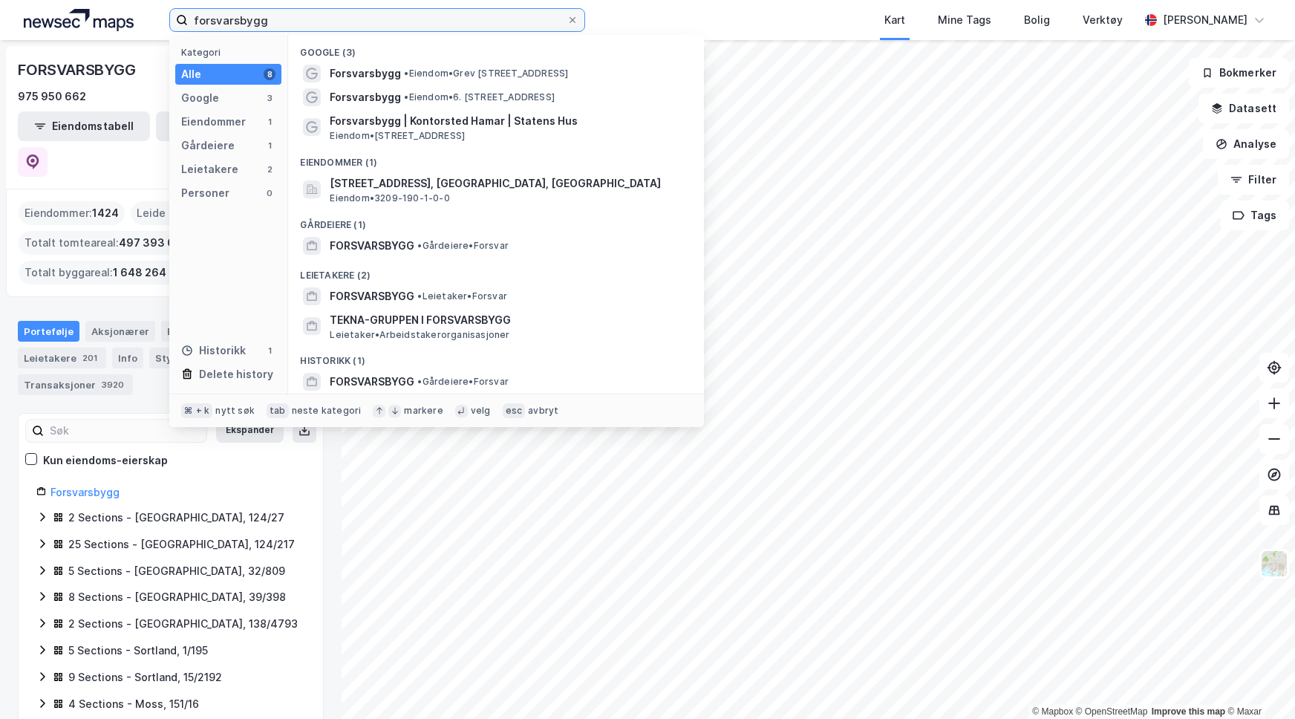
drag, startPoint x: 297, startPoint y: 22, endPoint x: 130, endPoint y: 19, distance: 167.1
click at [130, 19] on div "forsvarsbygg Kategori Alle 8 Google 3 Eiendommer 1 Gårdeiere 1 Leietakere 2 Per…" at bounding box center [647, 20] width 1295 height 40
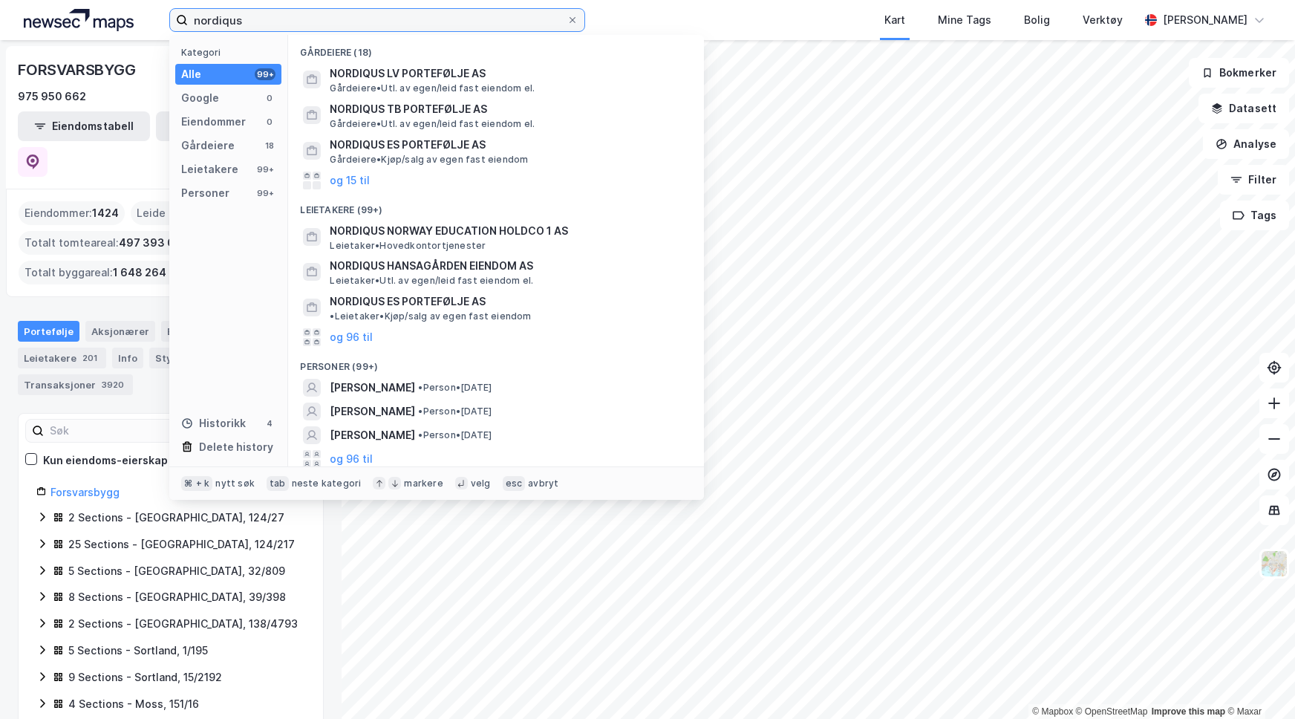
drag, startPoint x: 324, startPoint y: 17, endPoint x: 166, endPoint y: 16, distance: 157.4
click at [166, 16] on div "nordiqus Kategori Alle 99+ Google 0 Eiendommer 0 Gårdeiere 18 Leietakere 99+ Pe…" at bounding box center [647, 20] width 1295 height 40
paste input "Nordiqus Norway Education Holdco 1 AS"
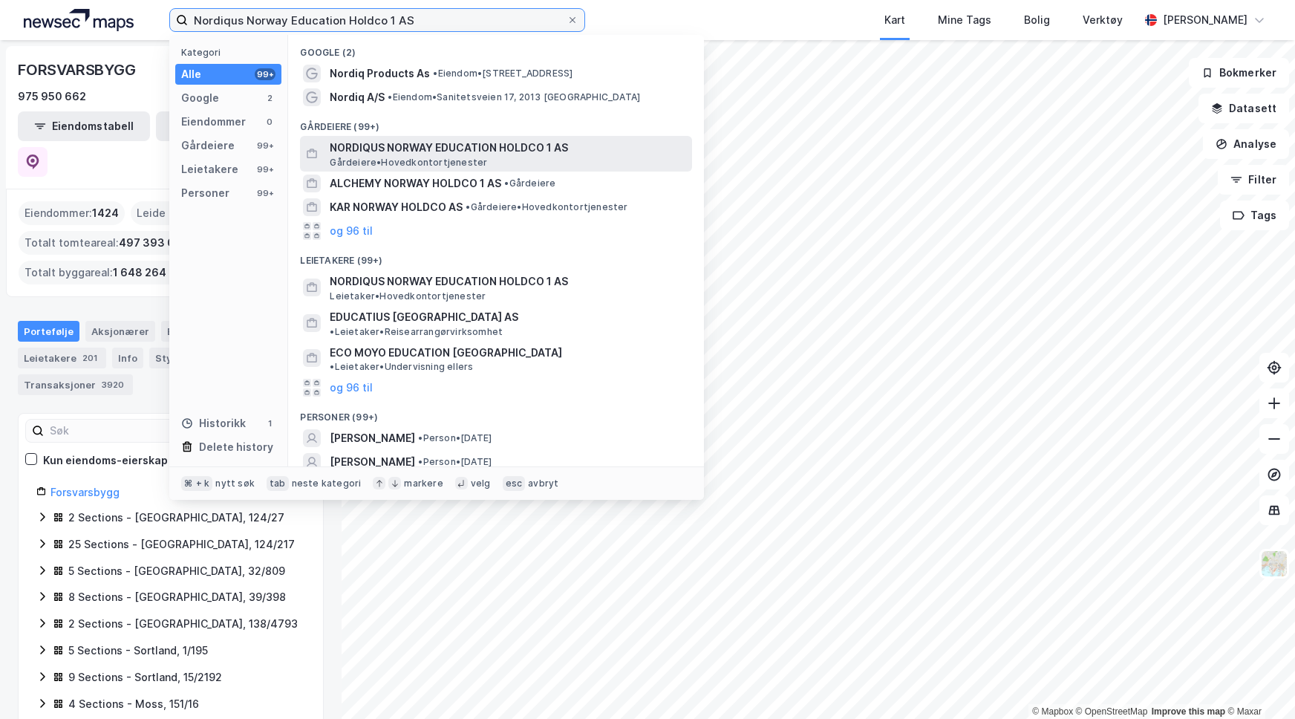
type input "Nordiqus Norway Education Holdco 1 AS"
click at [451, 143] on span "NORDIQUS NORWAY EDUCATION HOLDCO 1 AS" at bounding box center [508, 148] width 356 height 18
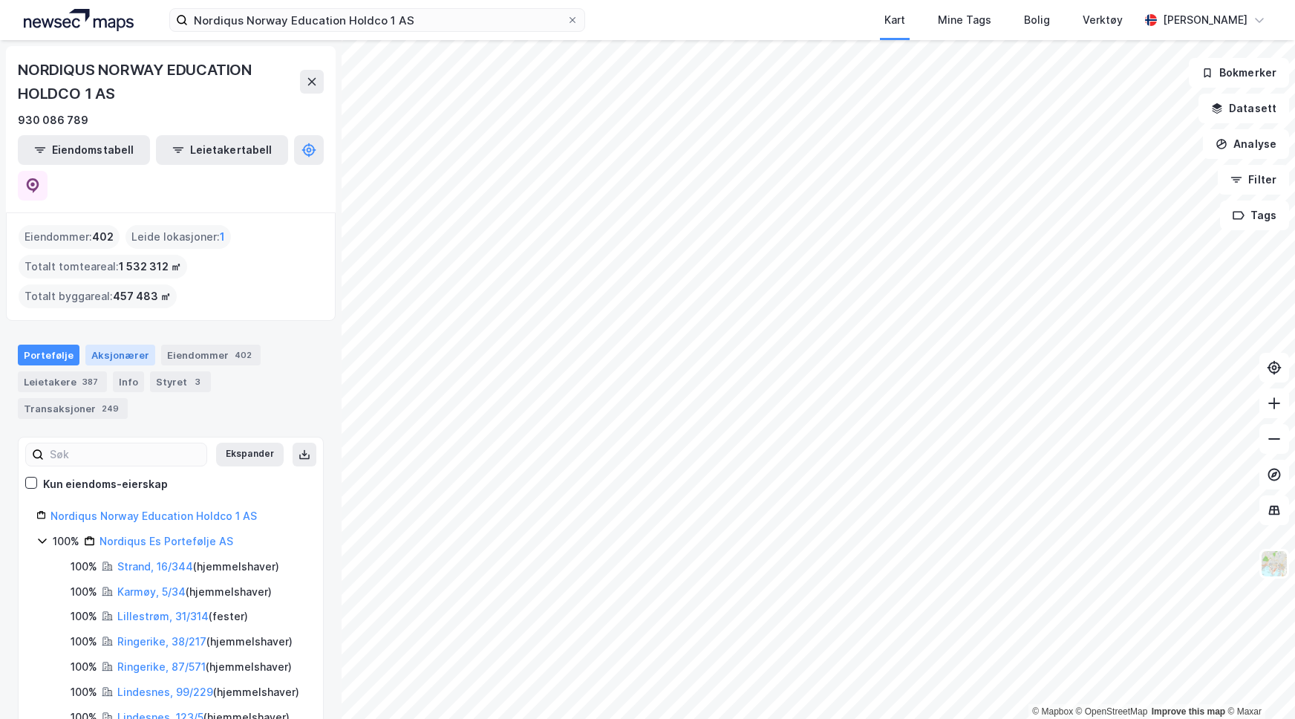
click at [112, 344] on div "Aksjonærer" at bounding box center [120, 354] width 70 height 21
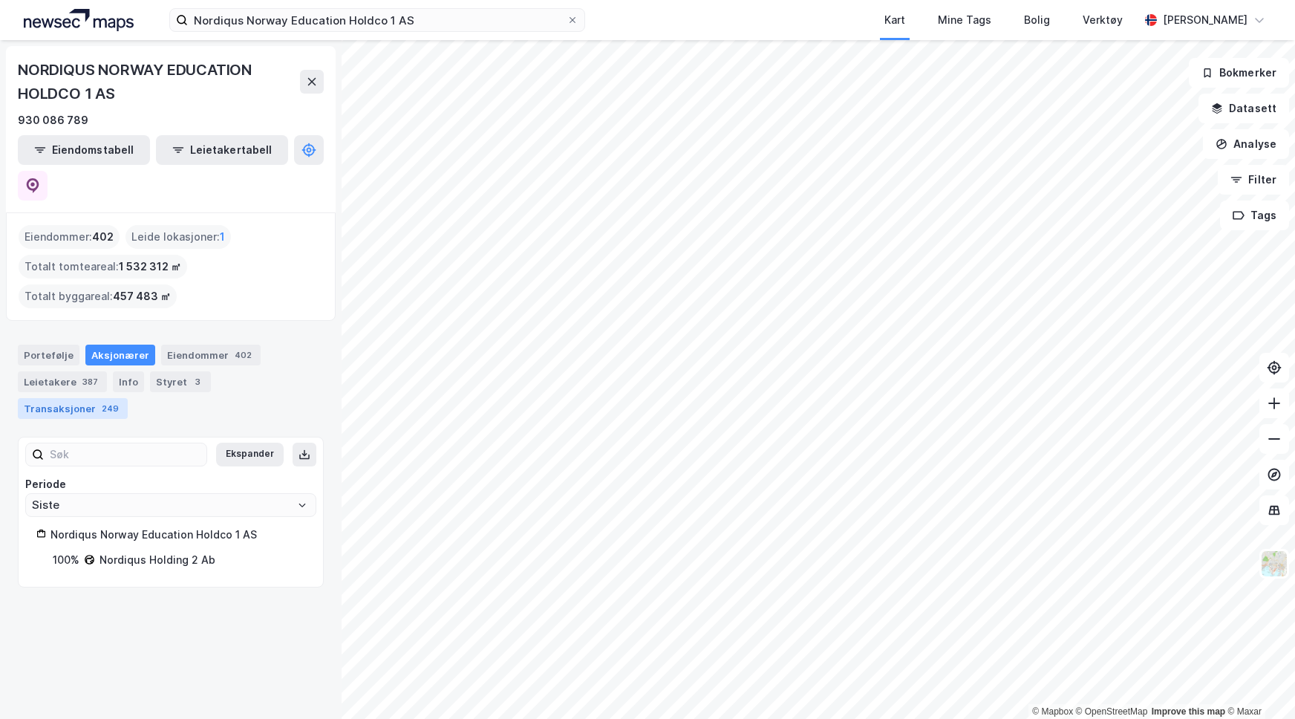
click at [128, 398] on div "Transaksjoner 249" at bounding box center [73, 408] width 110 height 21
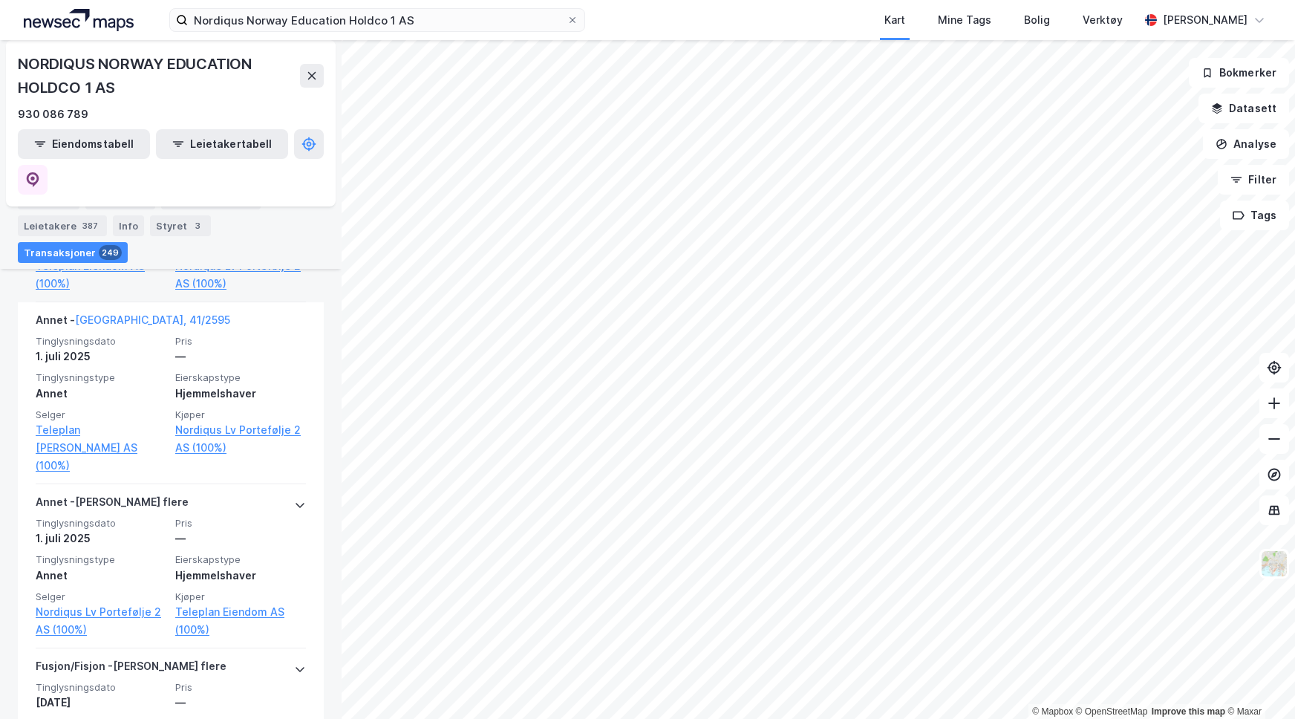
scroll to position [562, 0]
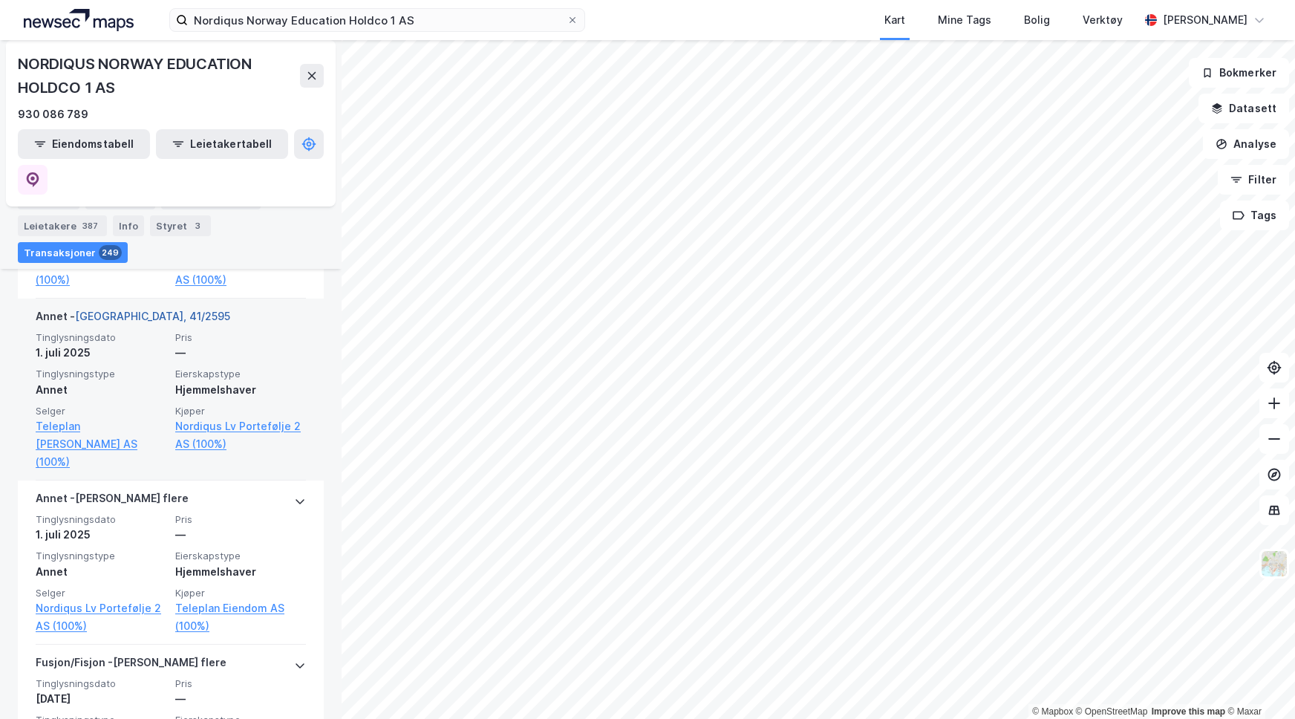
click at [137, 310] on link "Bærum, 41/2595" at bounding box center [152, 316] width 155 height 13
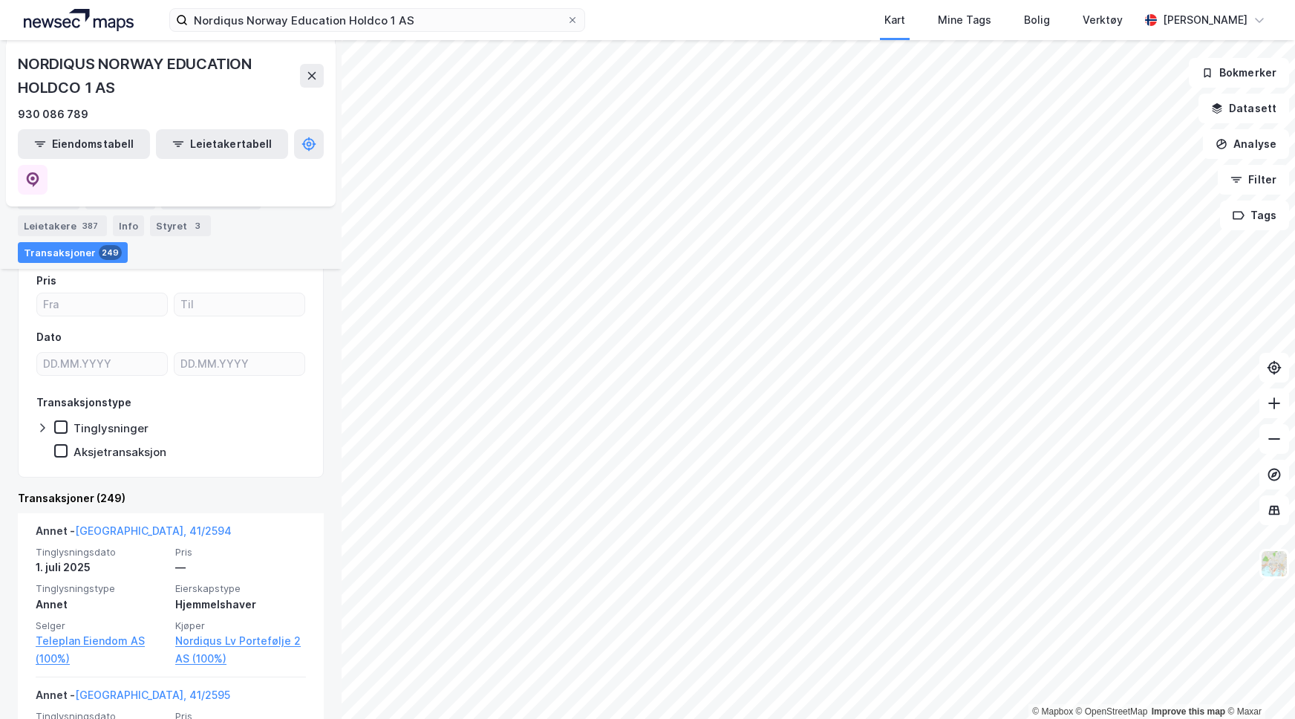
scroll to position [189, 0]
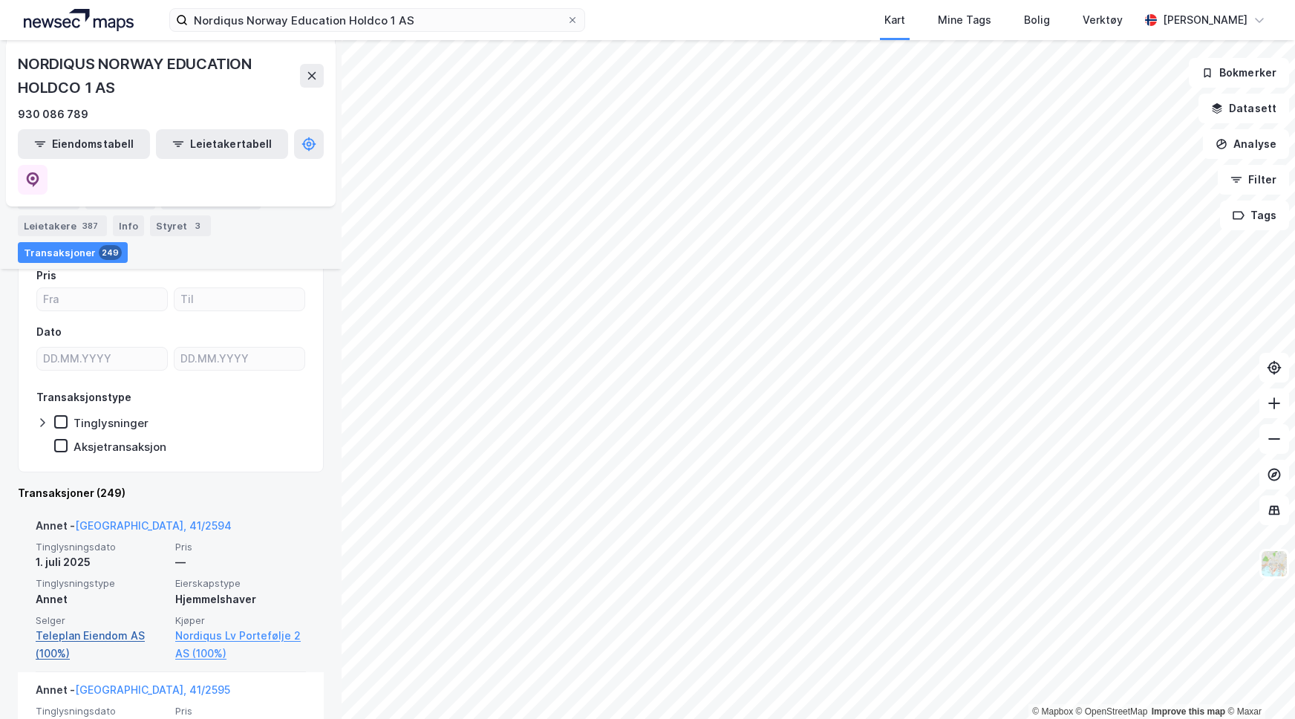
click at [93, 627] on link "Teleplan Eiendom AS (100%)" at bounding box center [101, 645] width 131 height 36
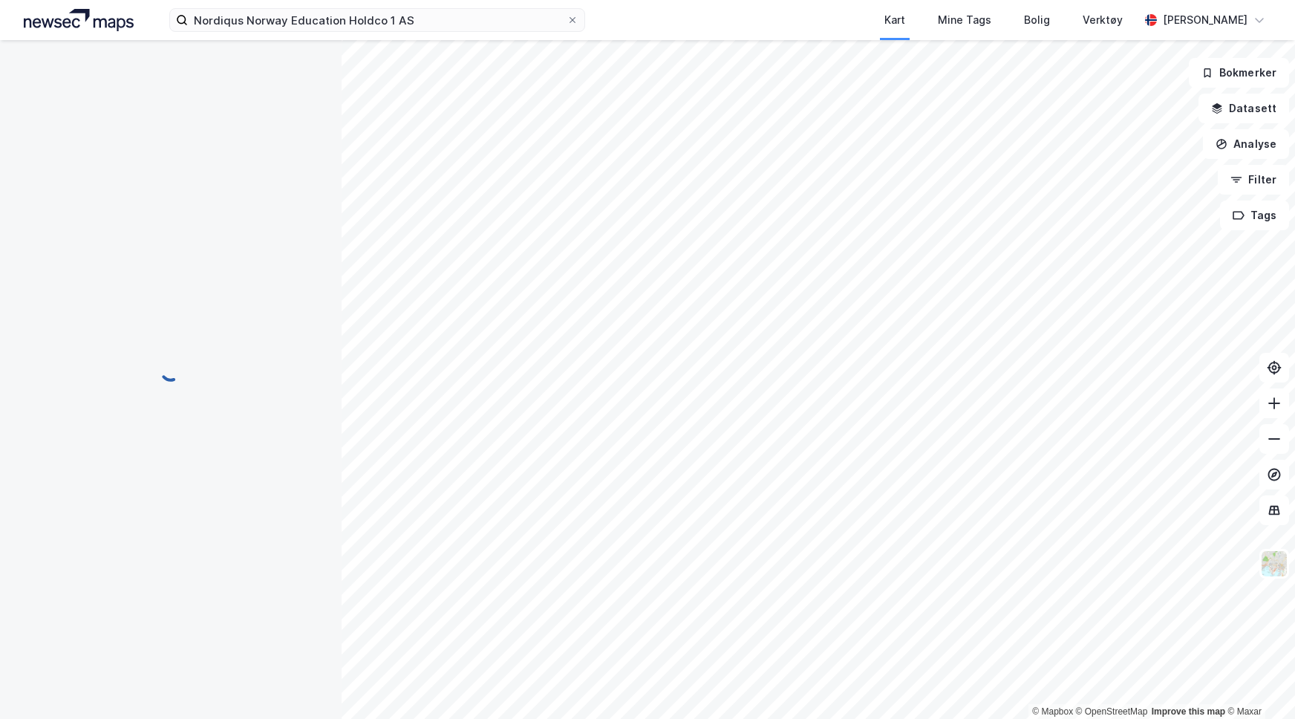
scroll to position [0, 0]
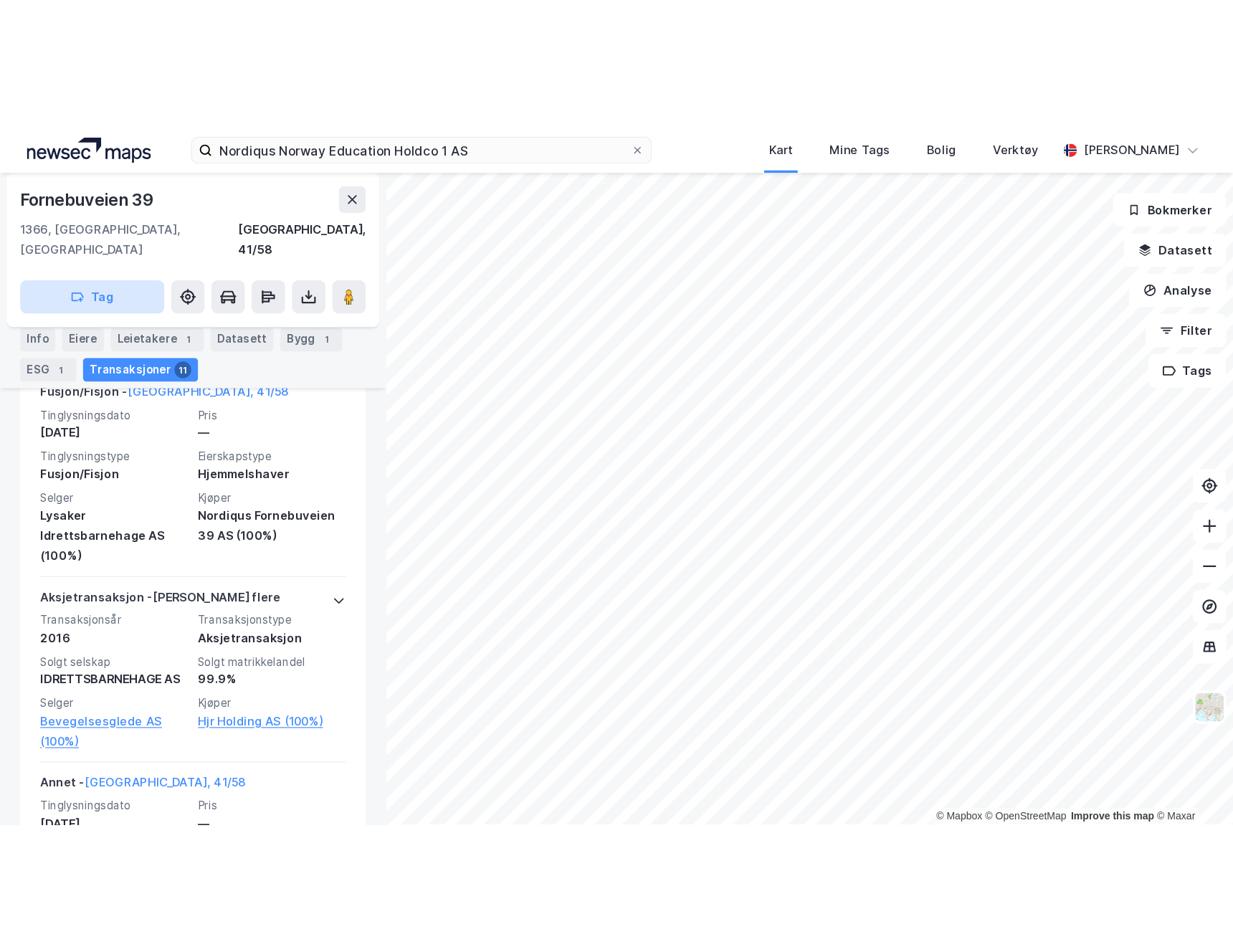
scroll to position [965, 0]
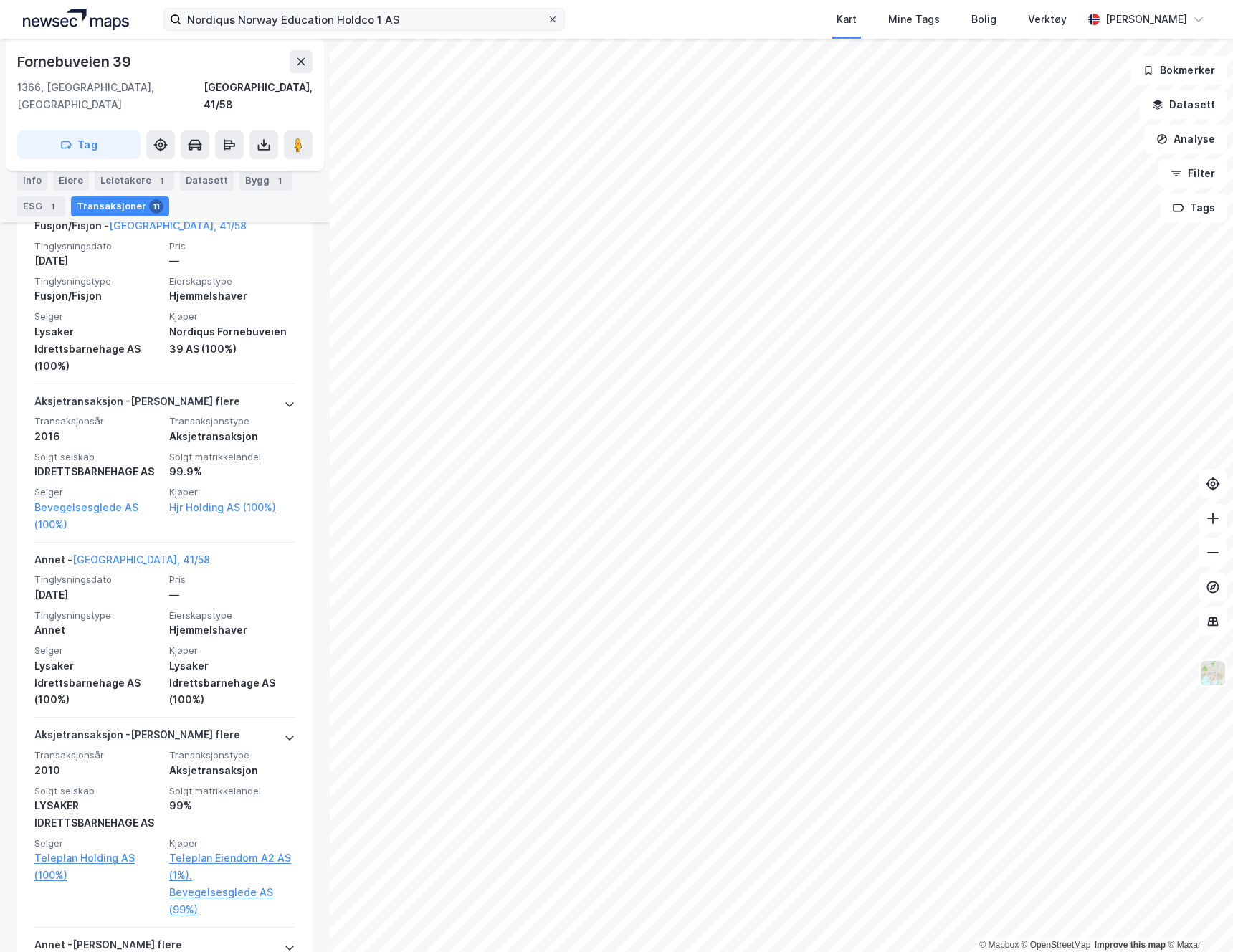
click at [553, 17] on icon at bounding box center [552, 19] width 9 height 9
click at [546, 17] on input "Nordiqus Norway Education Holdco 1 AS" at bounding box center [364, 19] width 366 height 21
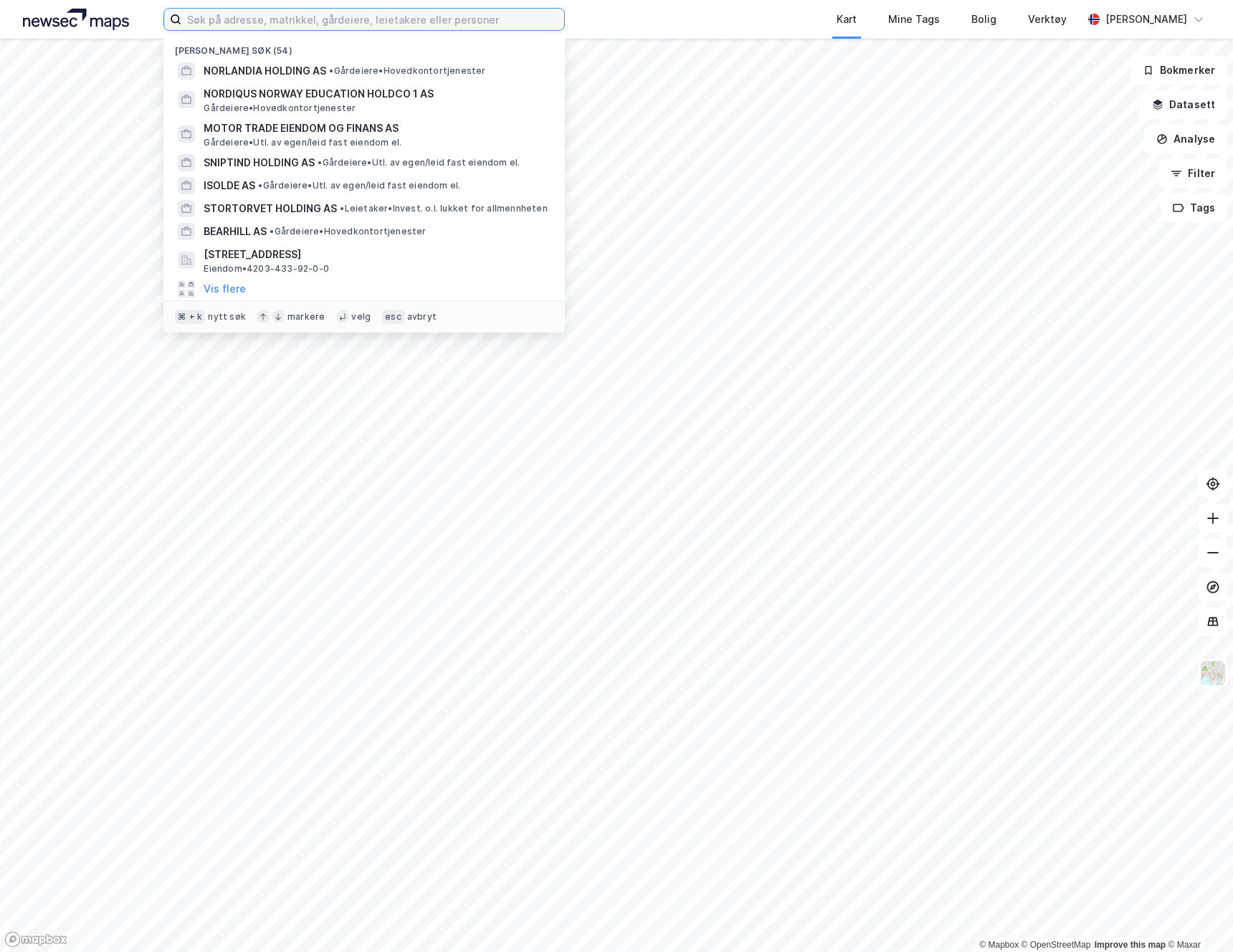
click at [433, 20] on input at bounding box center [373, 19] width 382 height 21
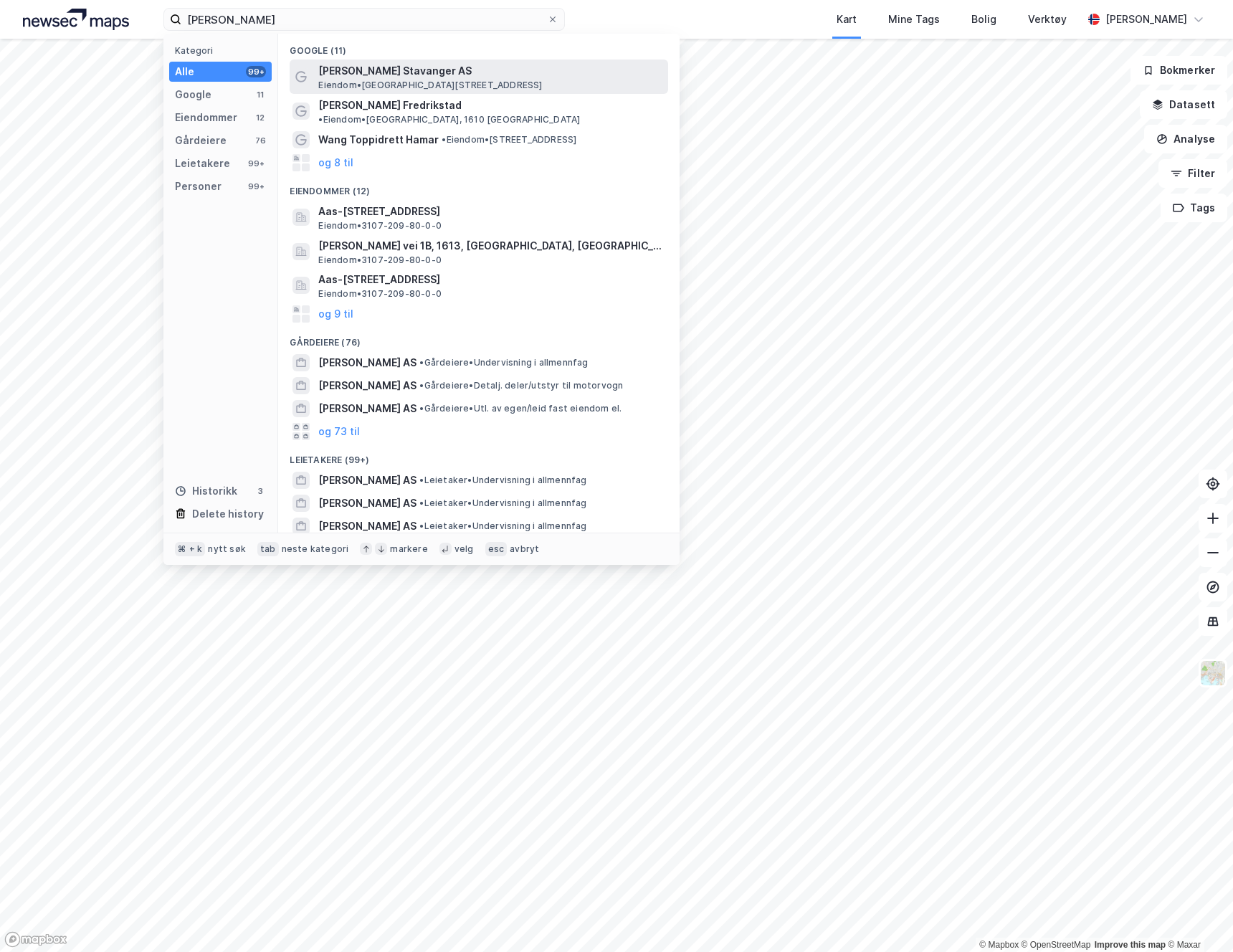
click at [370, 70] on span "Wang Toppidrett Stavanger AS" at bounding box center [490, 71] width 344 height 17
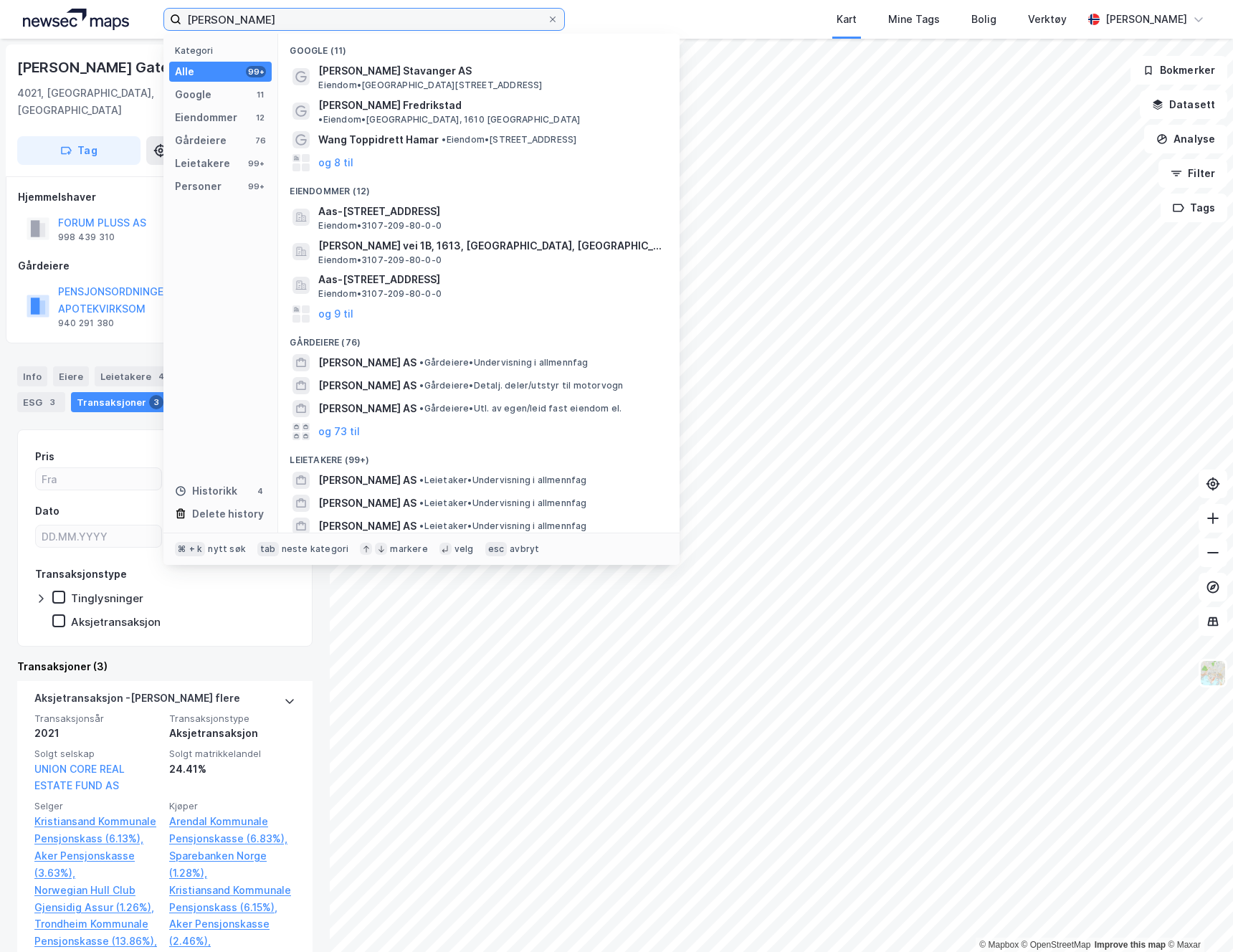
click at [259, 23] on input "wang" at bounding box center [364, 19] width 366 height 21
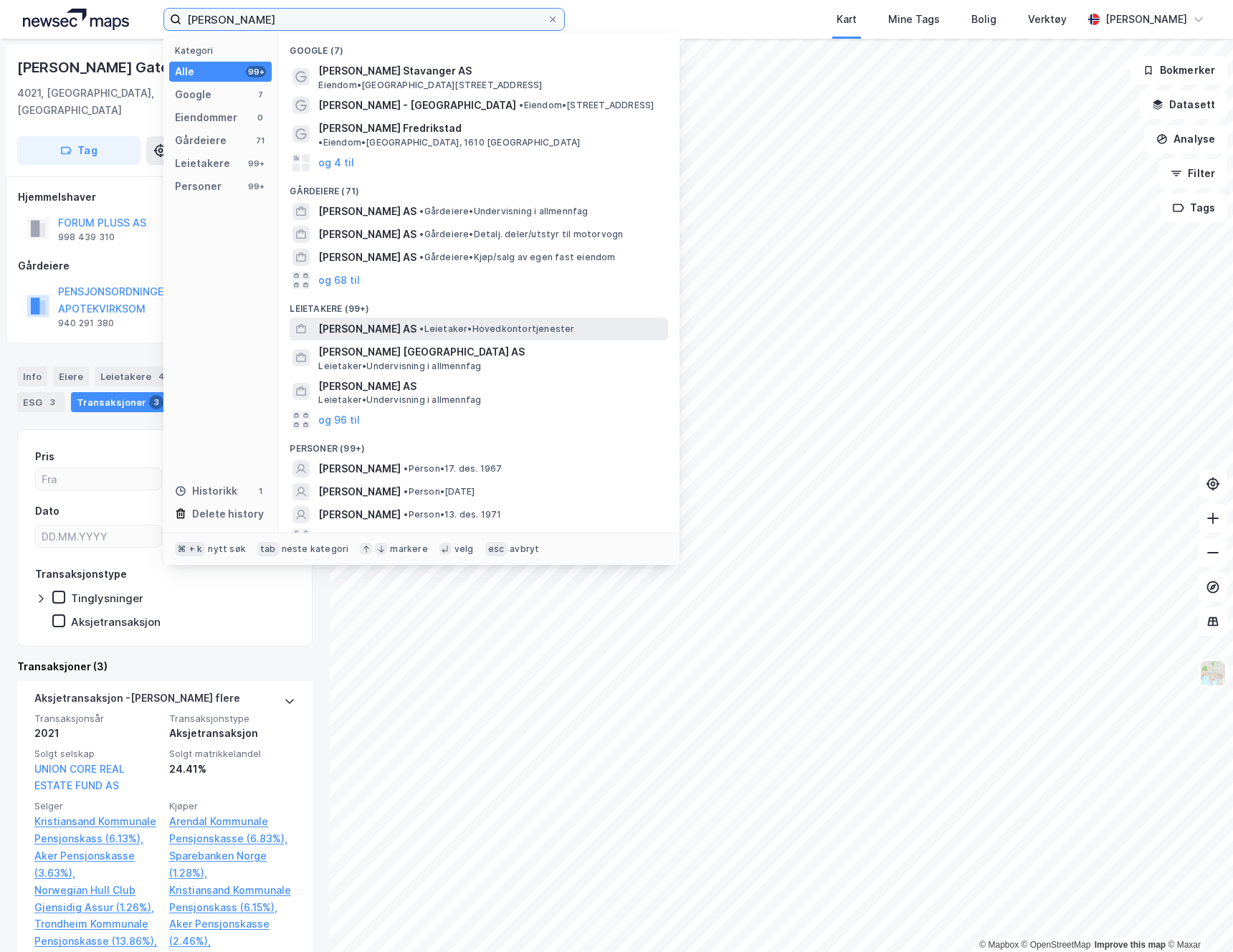
type input "wang toppidrett"
click at [365, 321] on span "WANG TOPPIDRETT AS" at bounding box center [368, 329] width 98 height 17
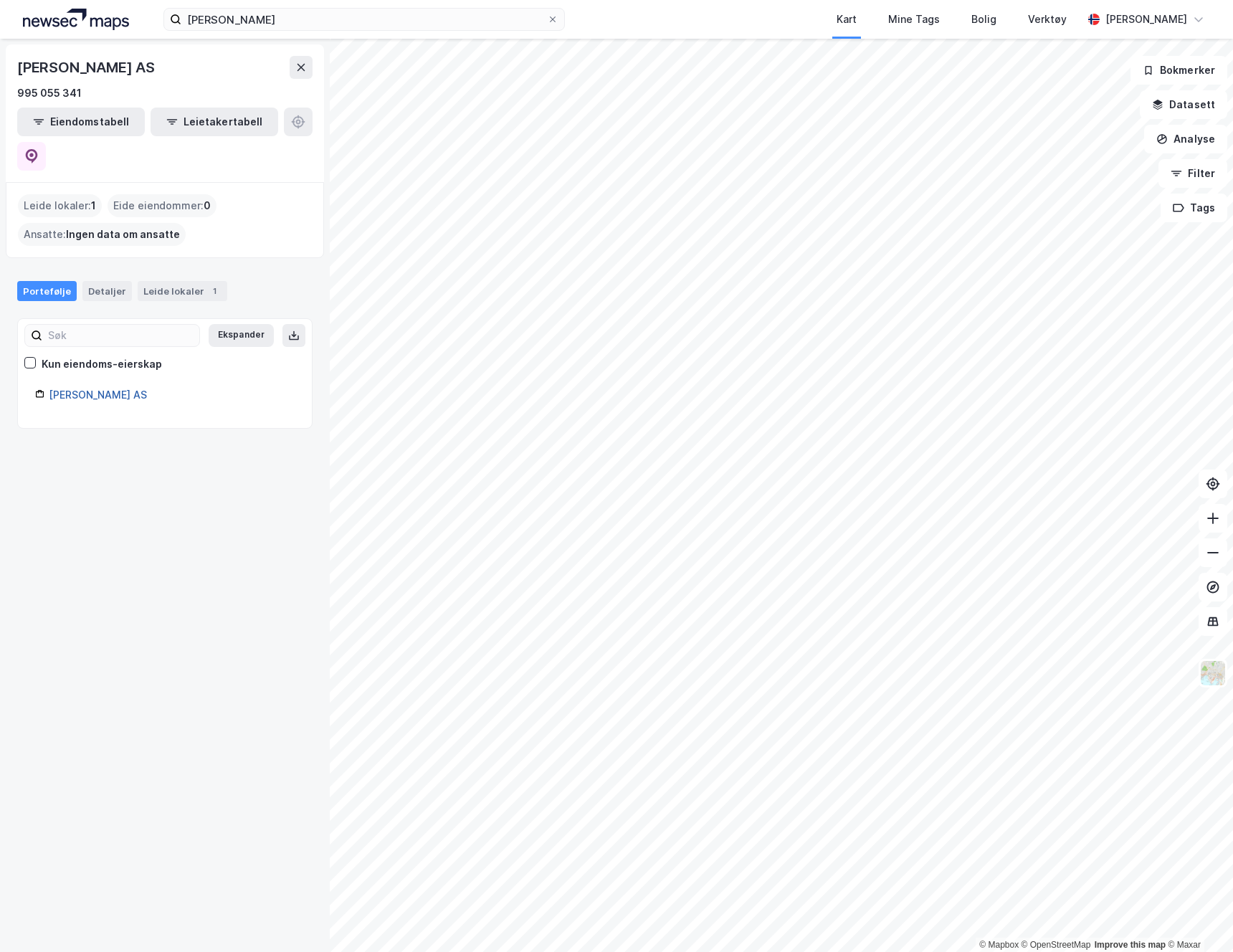
click at [124, 388] on link "Wang Toppidrett AS" at bounding box center [98, 394] width 98 height 13
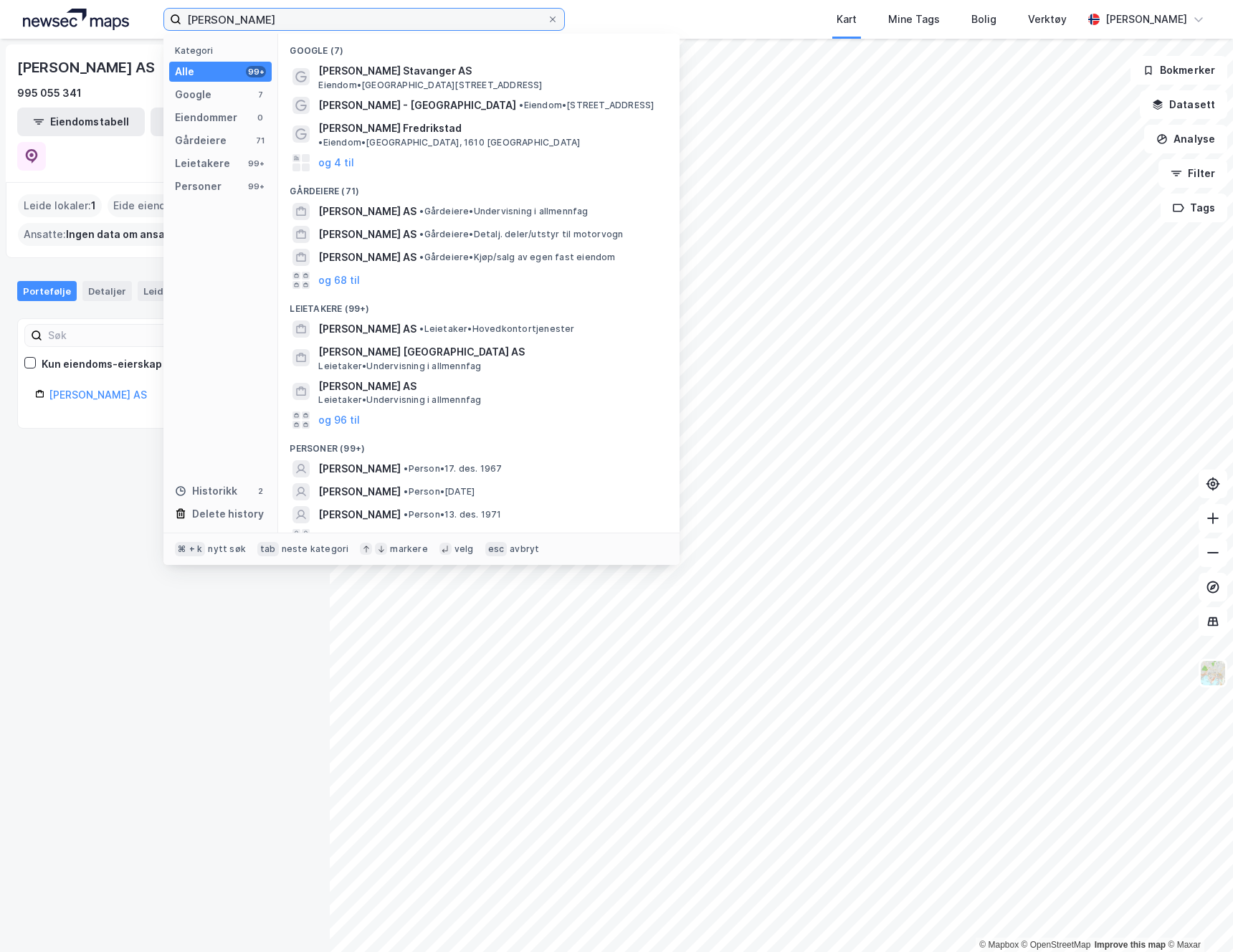
click at [313, 25] on input "wang toppidrett" at bounding box center [364, 19] width 366 height 21
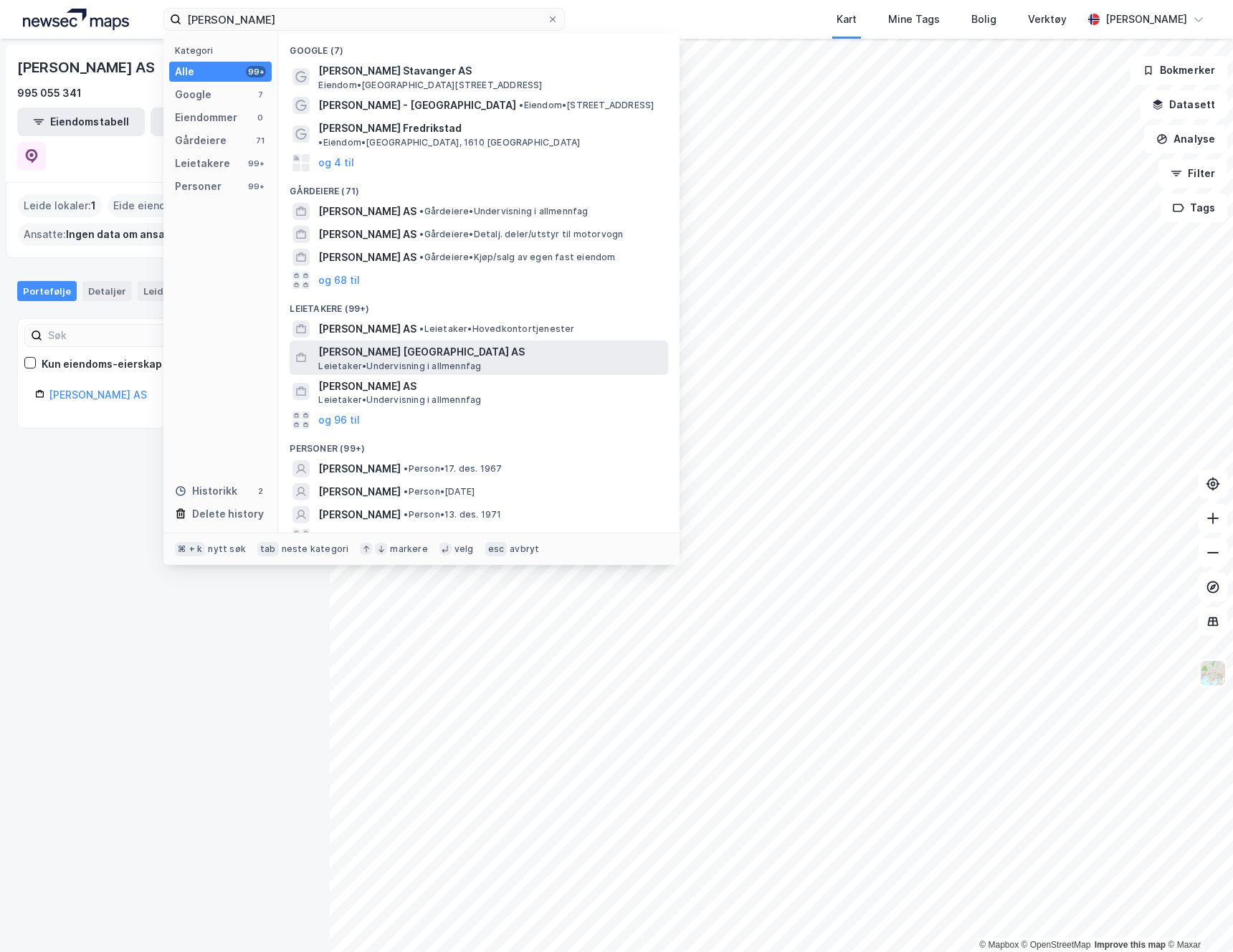
click at [393, 344] on span "WANG TOPPIDRETT STAVANGER AS" at bounding box center [490, 352] width 344 height 17
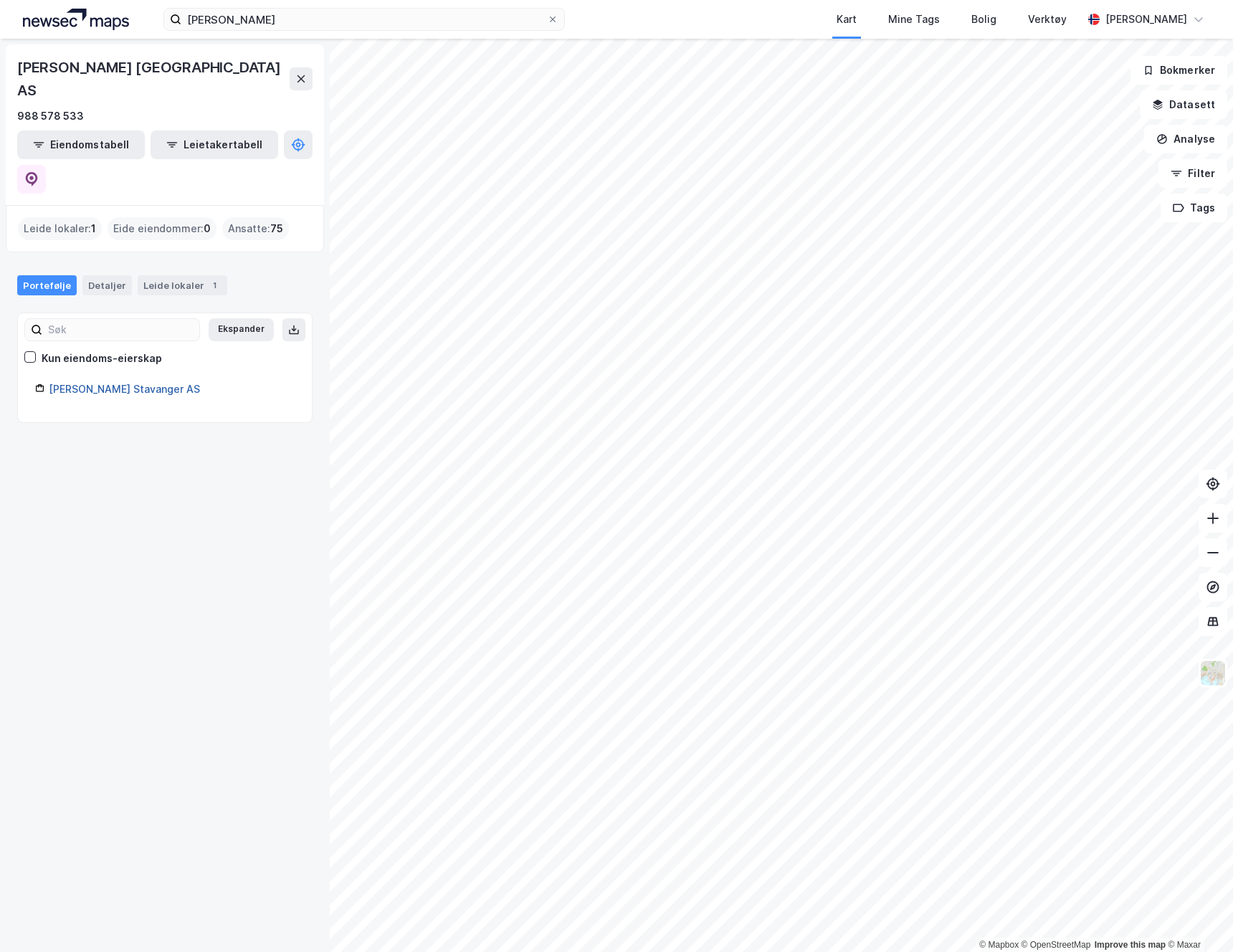
click at [134, 382] on link "Wang Toppidrett Stavanger AS" at bounding box center [124, 388] width 152 height 13
click at [38, 172] on icon at bounding box center [32, 179] width 13 height 14
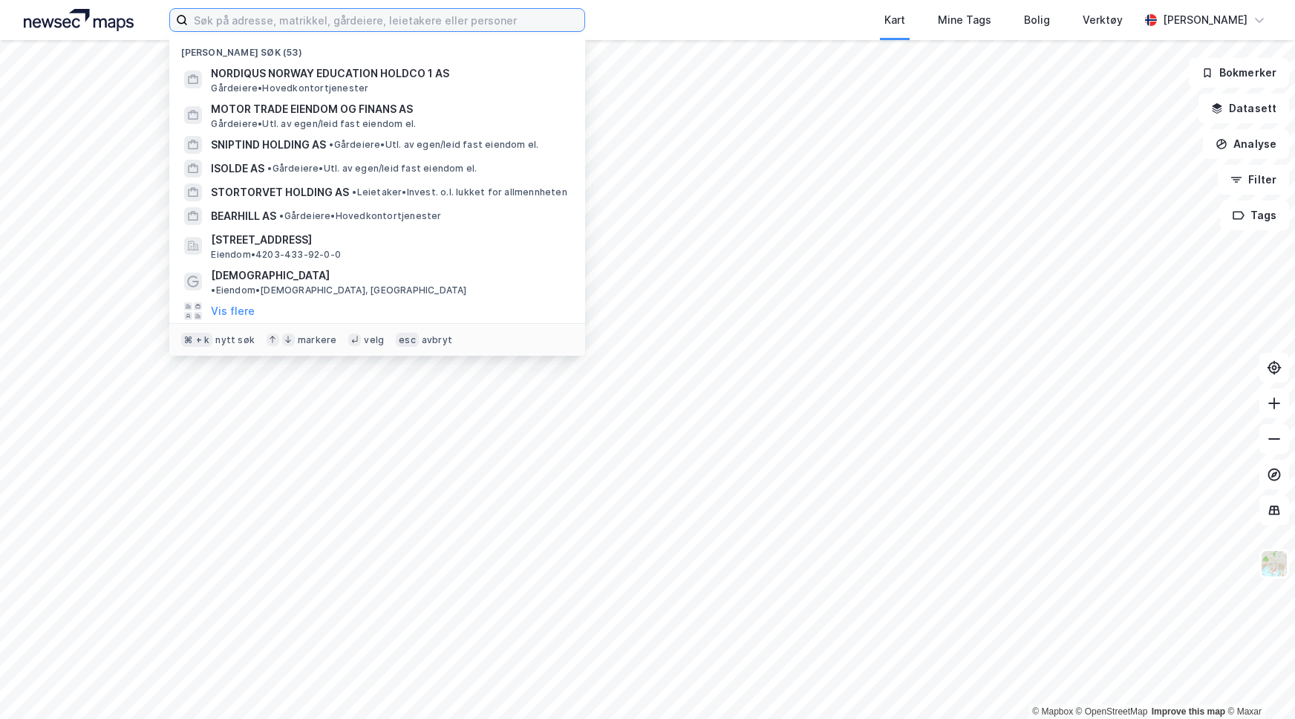
click at [356, 26] on input at bounding box center [386, 20] width 396 height 22
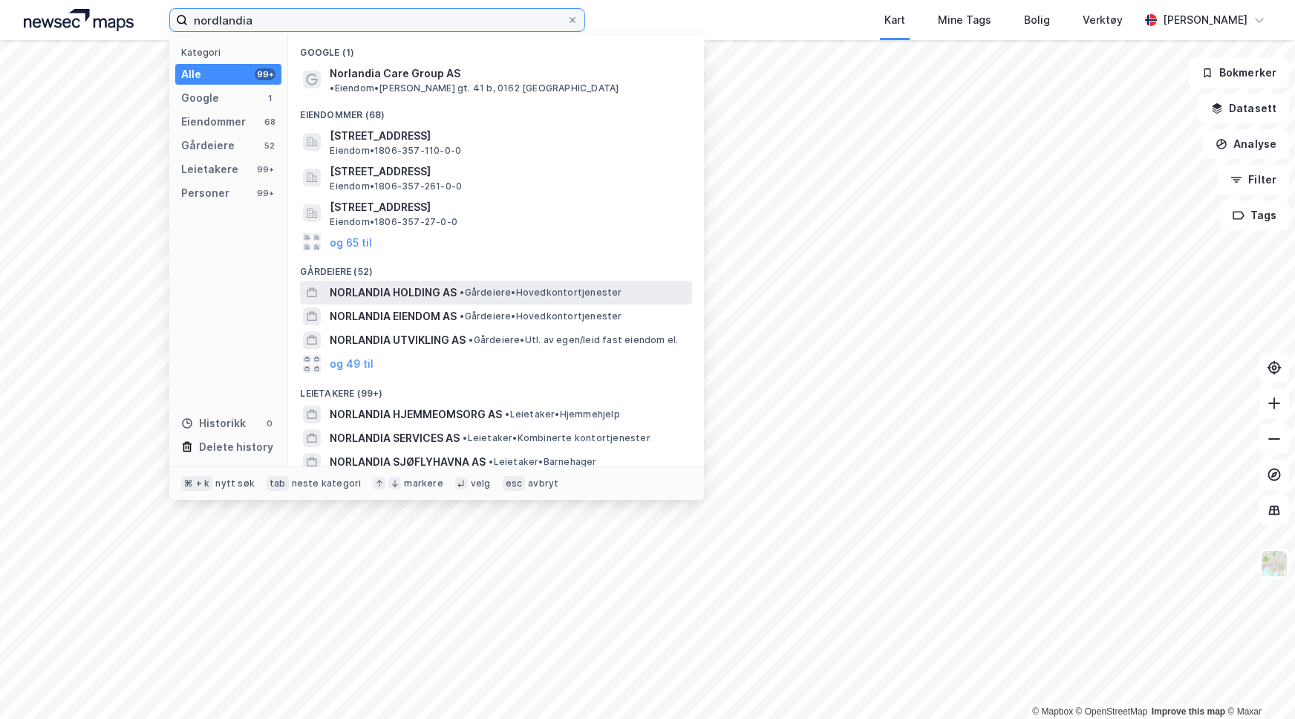
type input "nordlandia"
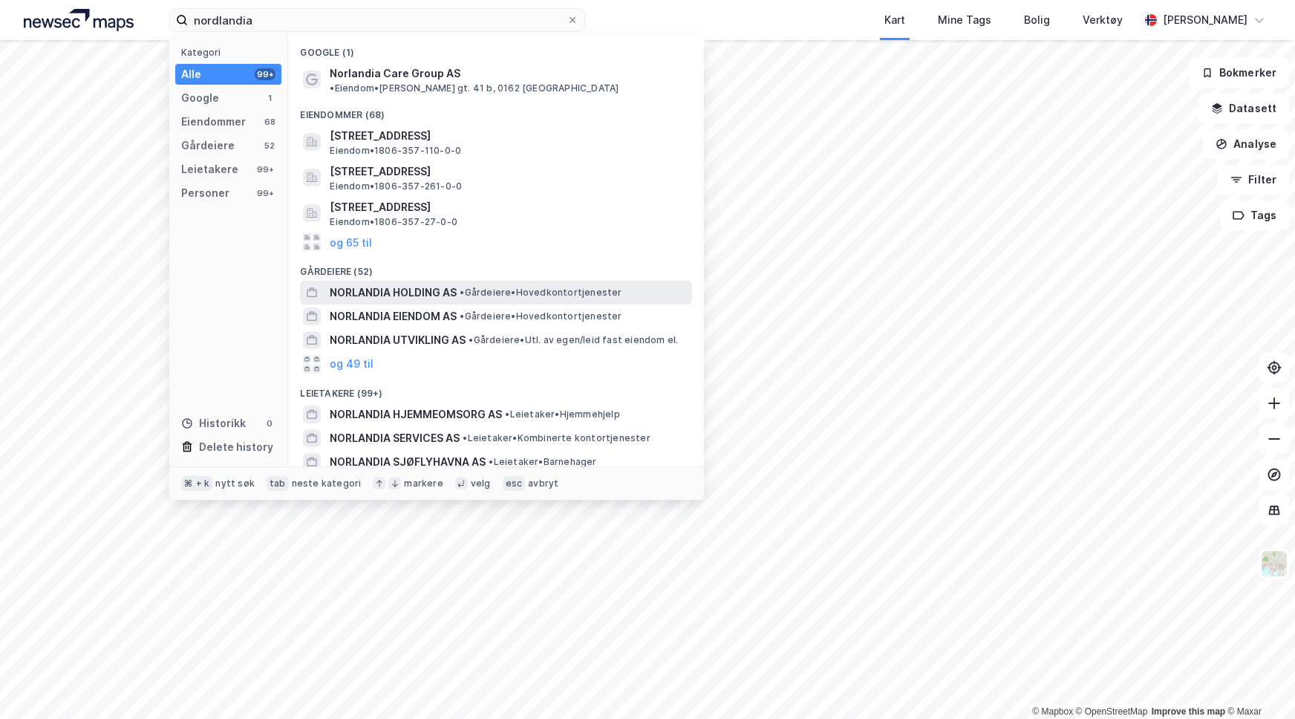
click at [387, 284] on span "NORLANDIA HOLDING AS" at bounding box center [393, 293] width 127 height 18
